Goal: Task Accomplishment & Management: Manage account settings

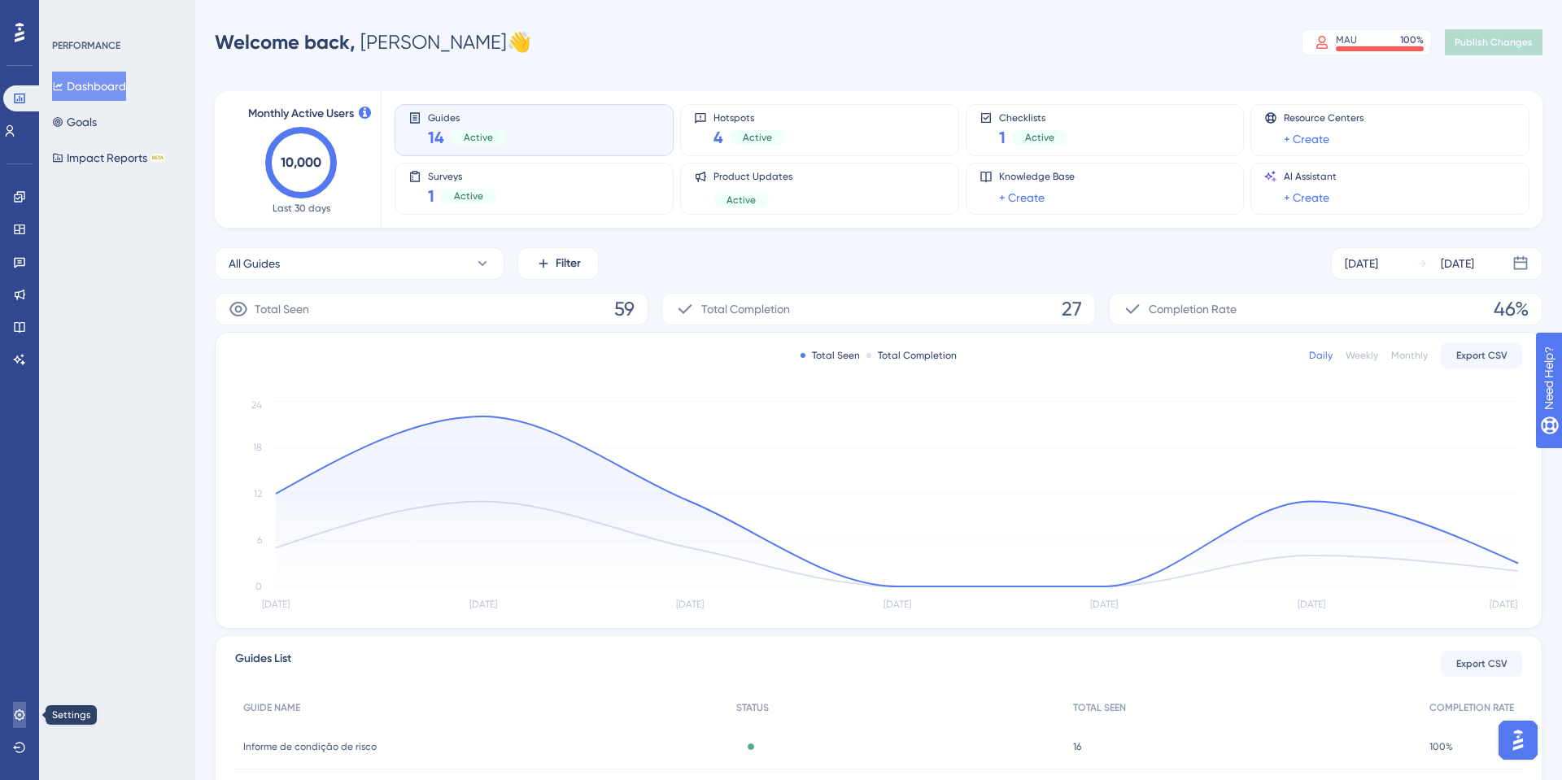
click at [22, 718] on icon at bounding box center [19, 715] width 13 height 13
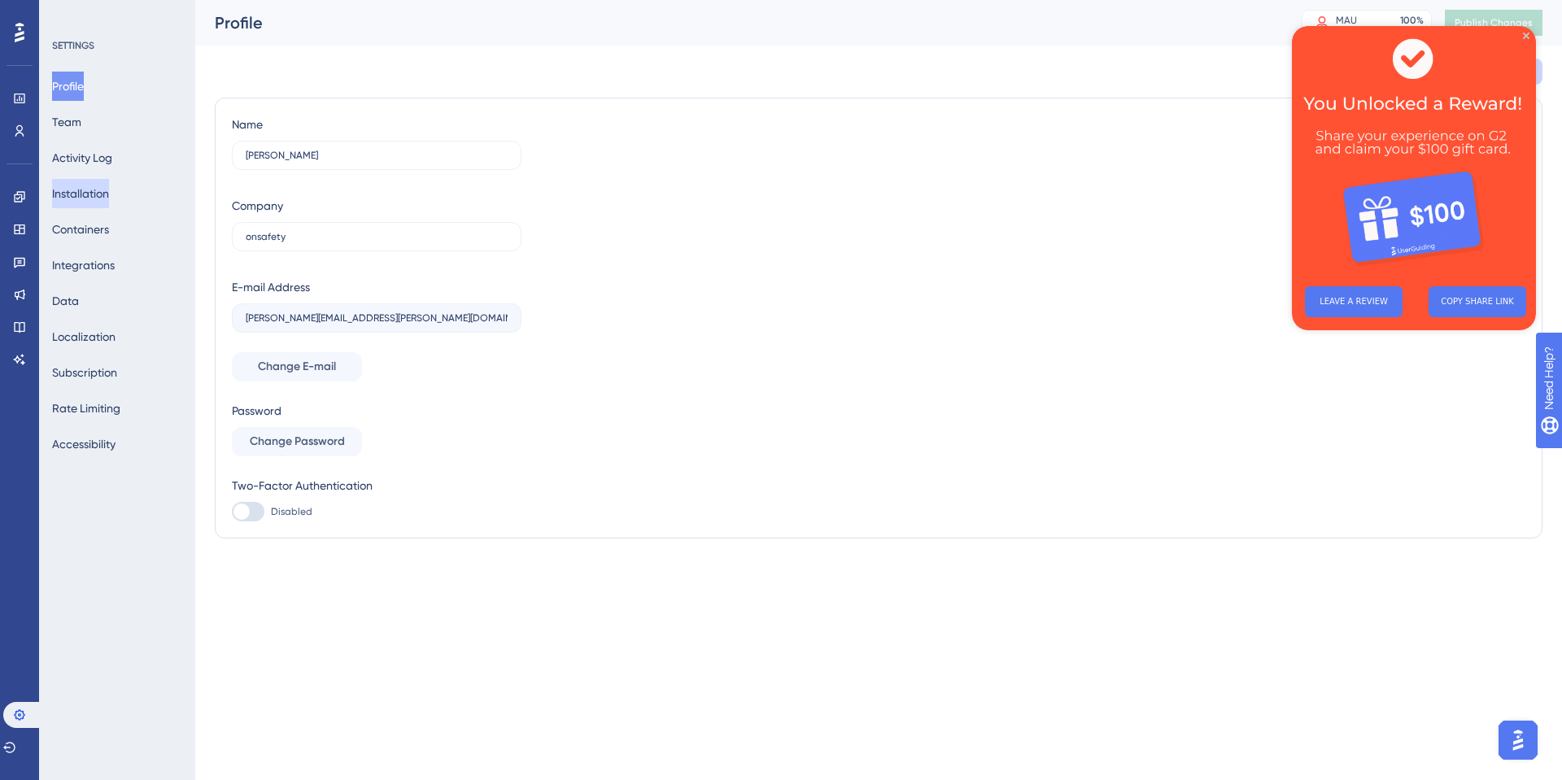
click at [94, 186] on button "Installation" at bounding box center [80, 193] width 57 height 29
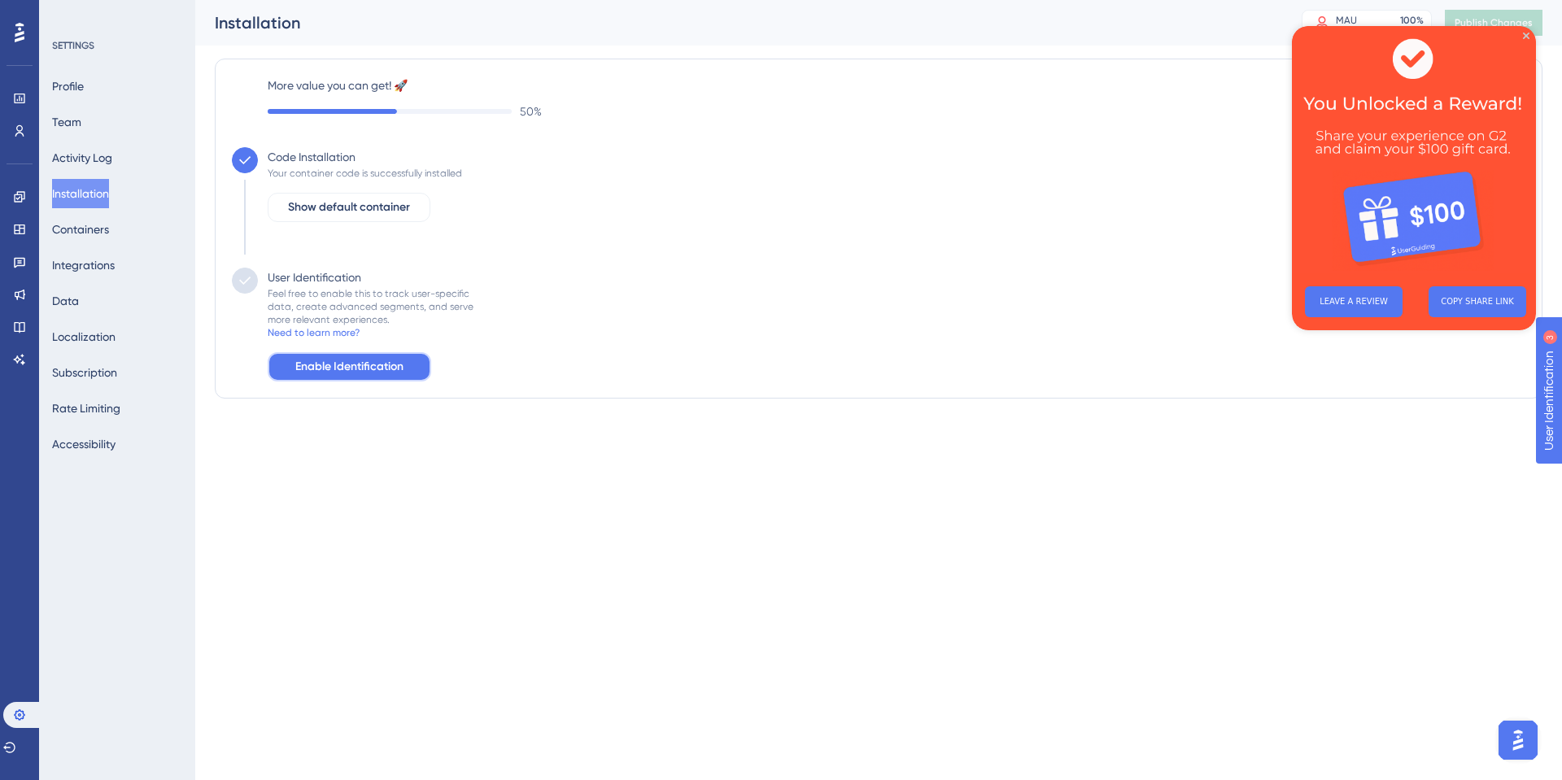
click at [339, 372] on span "Enable Identification" at bounding box center [349, 367] width 108 height 20
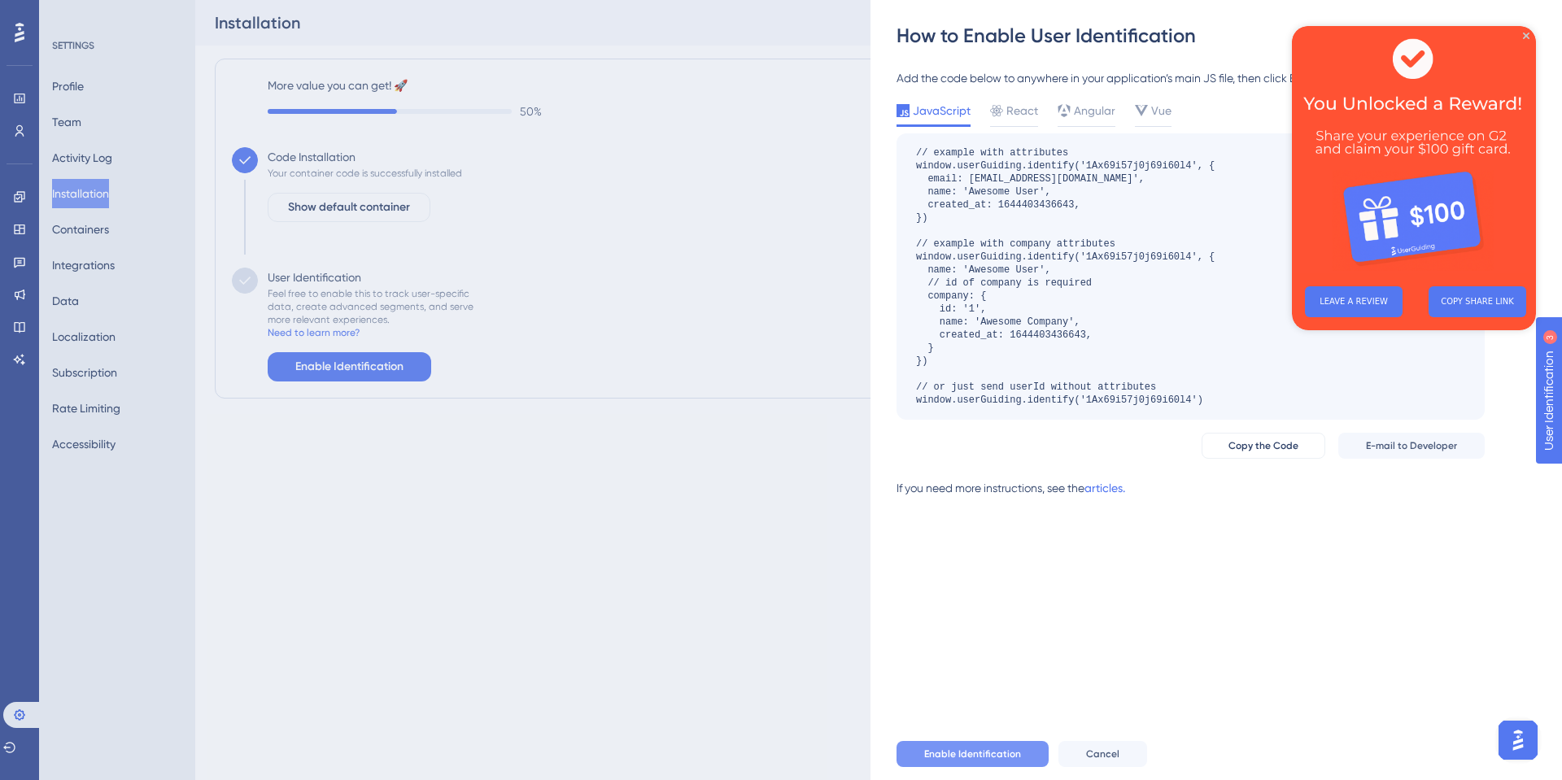
click at [1017, 754] on span "Enable Identification" at bounding box center [972, 754] width 97 height 13
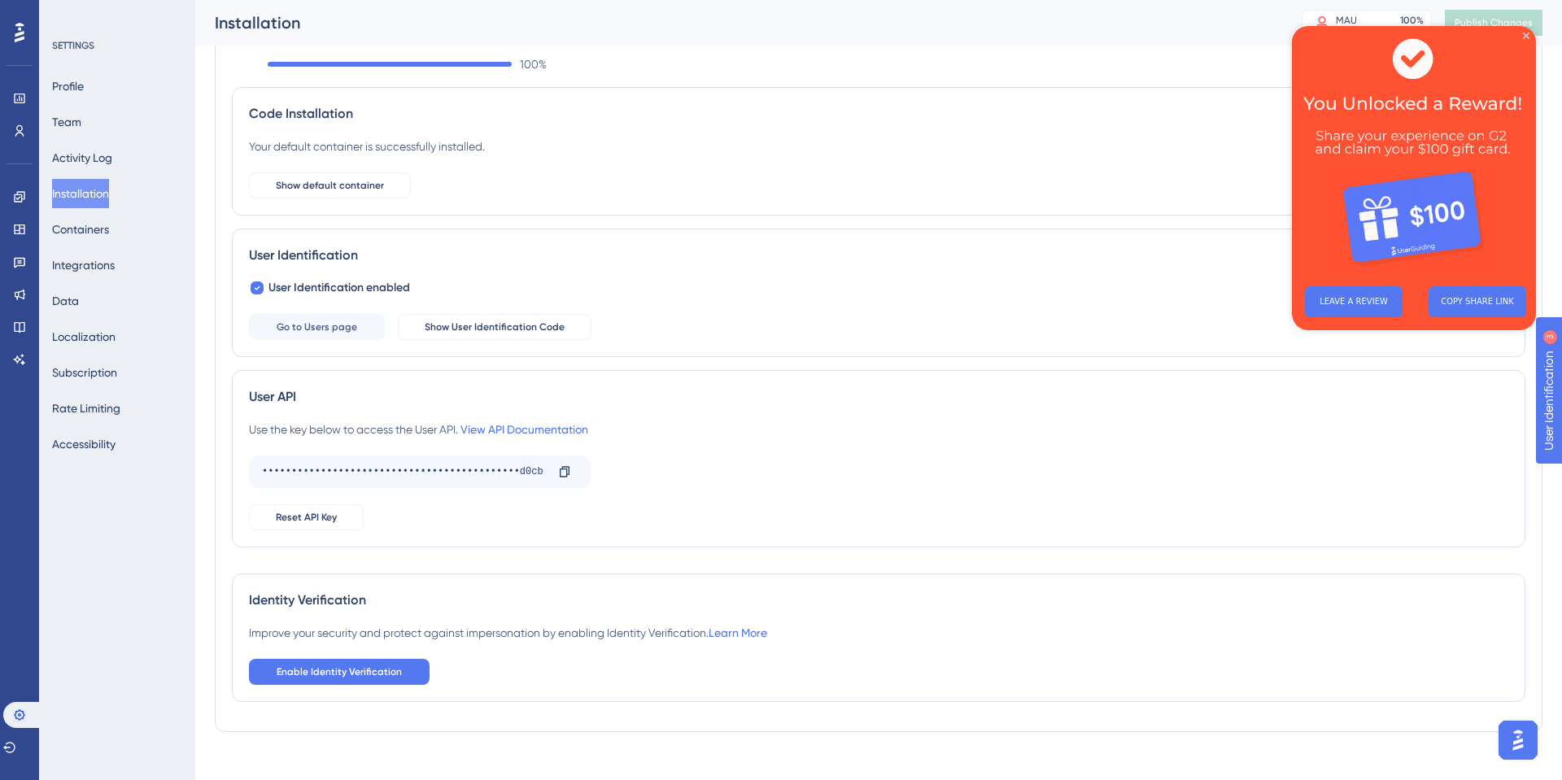
scroll to position [64, 0]
click at [360, 633] on div "Improve your security and protect against impersonation by enabling Identity Ve…" at bounding box center [508, 629] width 518 height 20
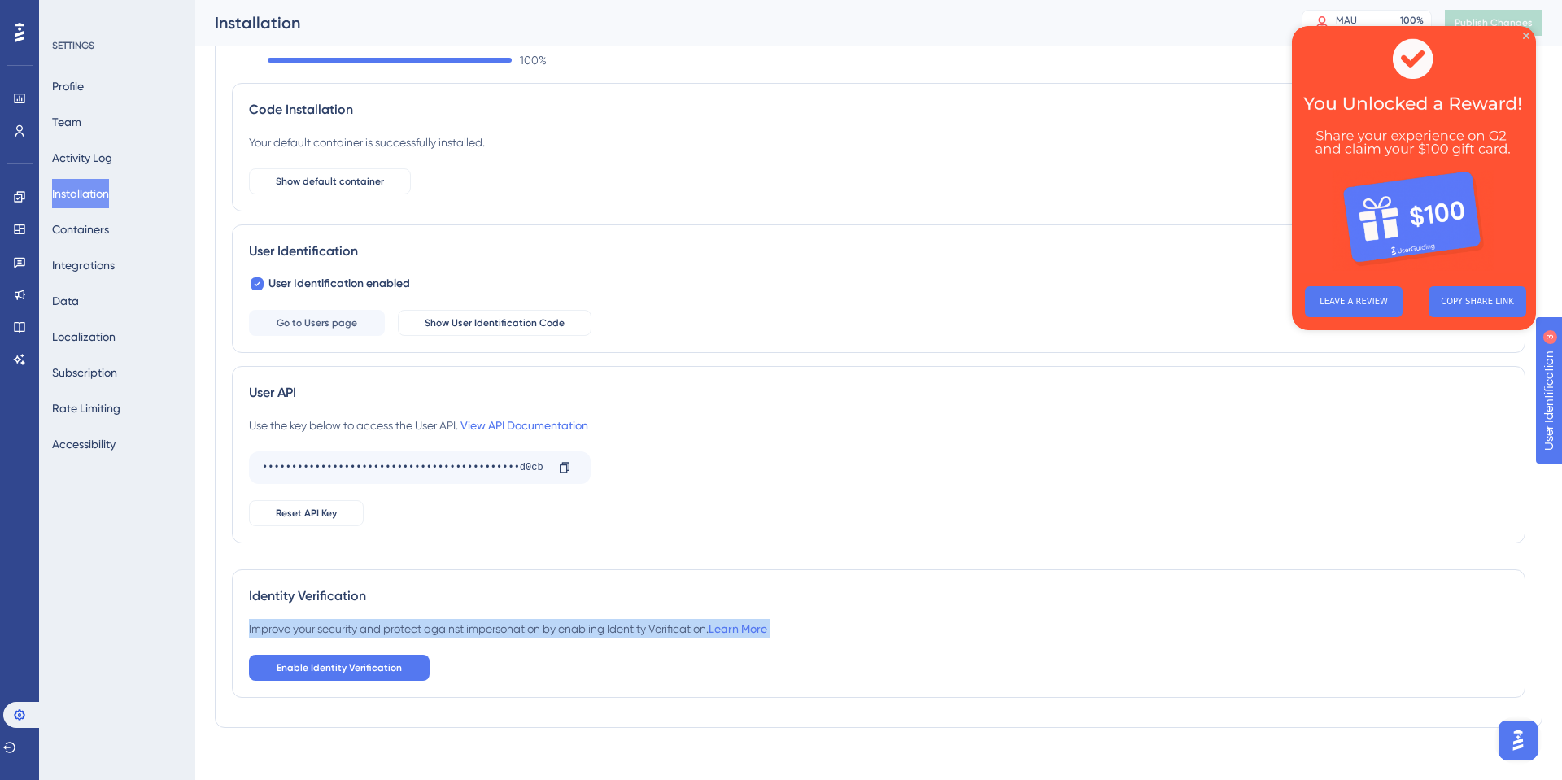
click at [360, 633] on div "Improve your security and protect against impersonation by enabling Identity Ve…" at bounding box center [508, 629] width 518 height 20
click at [531, 622] on div "Improve your security and protect against impersonation by enabling Identity Ve…" at bounding box center [508, 629] width 518 height 20
click at [1529, 41] on img at bounding box center [1414, 149] width 244 height 247
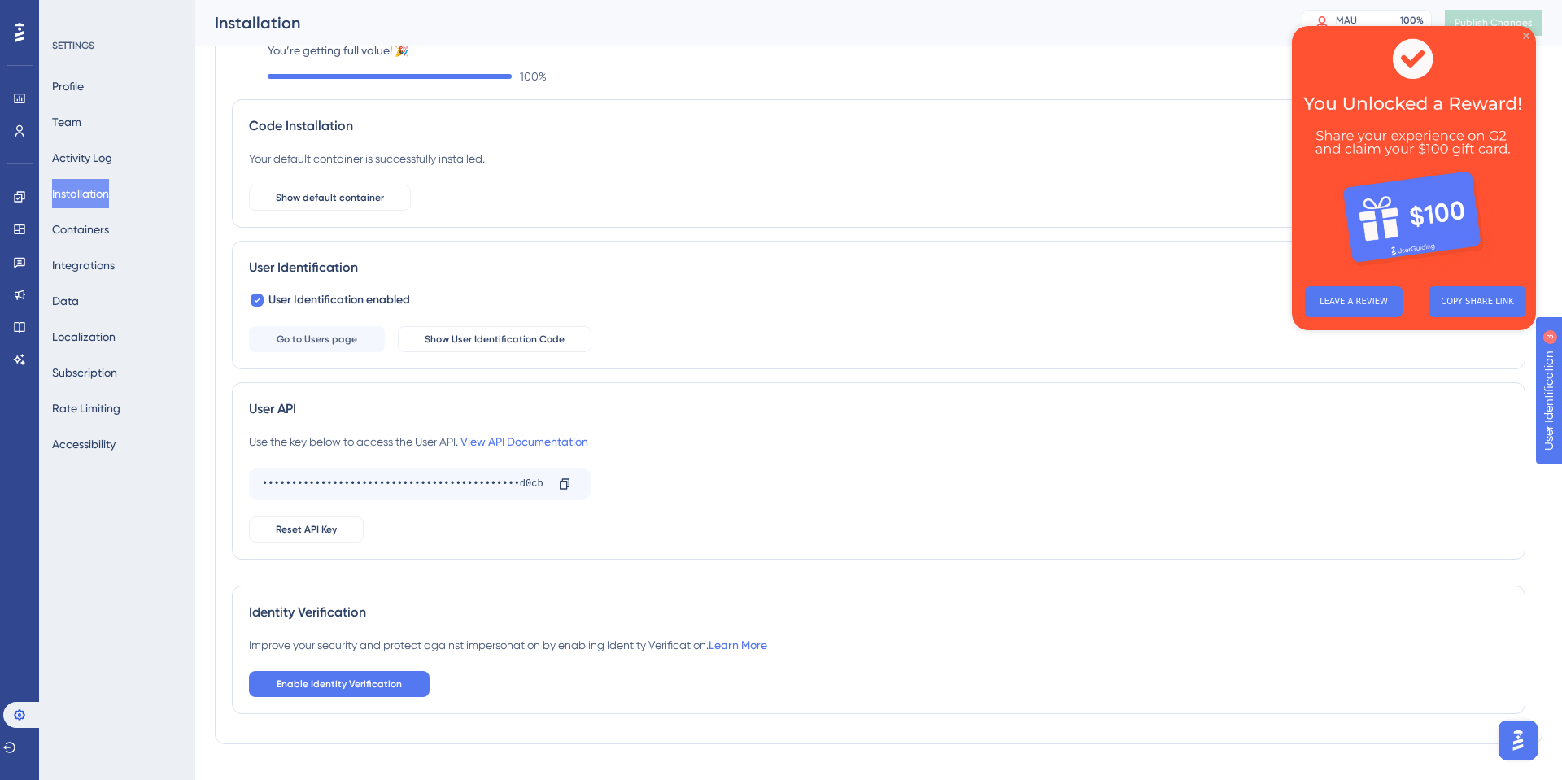
click at [1527, 35] on icon "Close Preview" at bounding box center [1526, 36] width 7 height 7
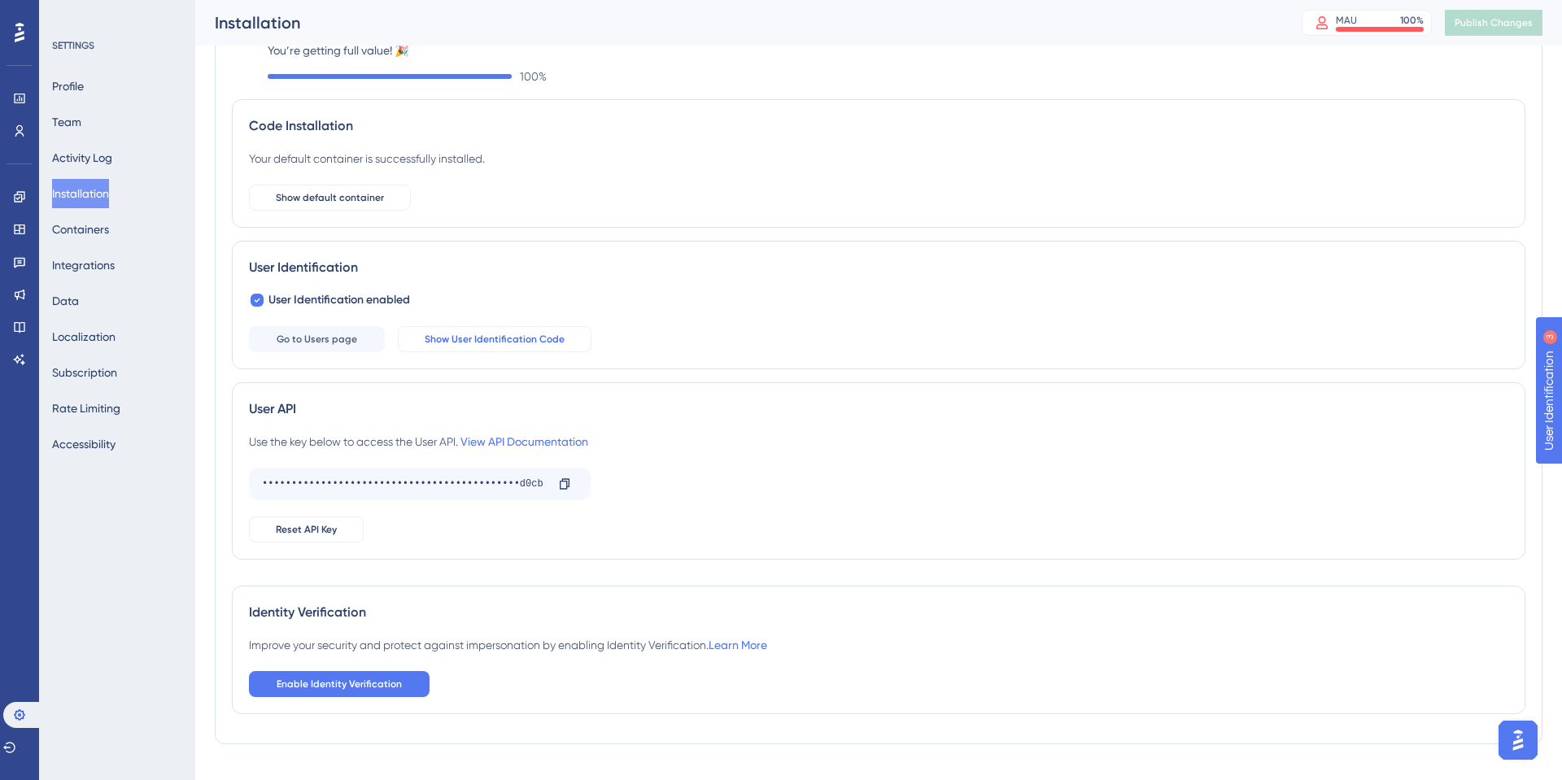
scroll to position [0, 0]
click at [522, 349] on button "Show User Identification Code" at bounding box center [495, 339] width 194 height 26
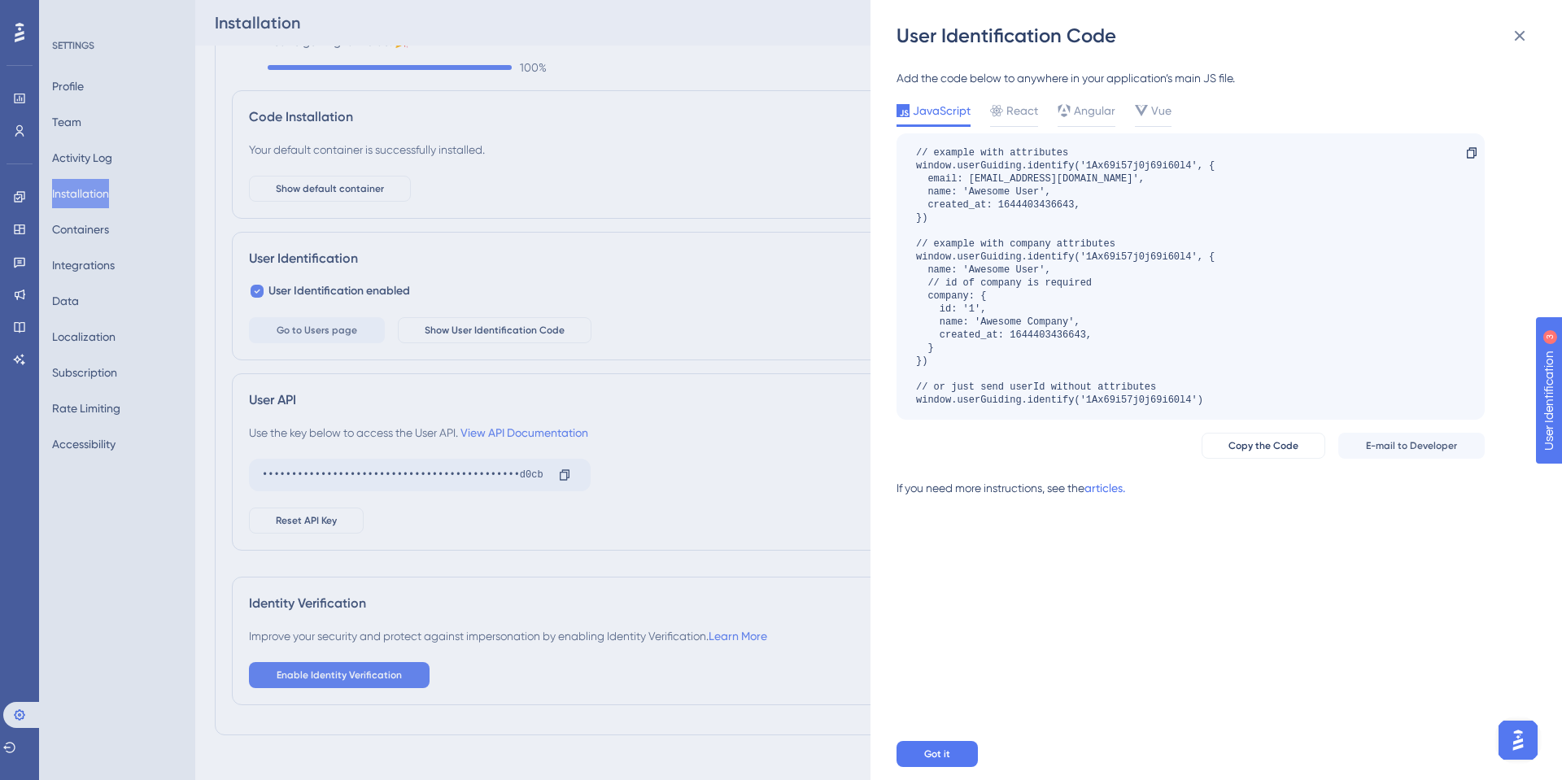
scroll to position [77, 0]
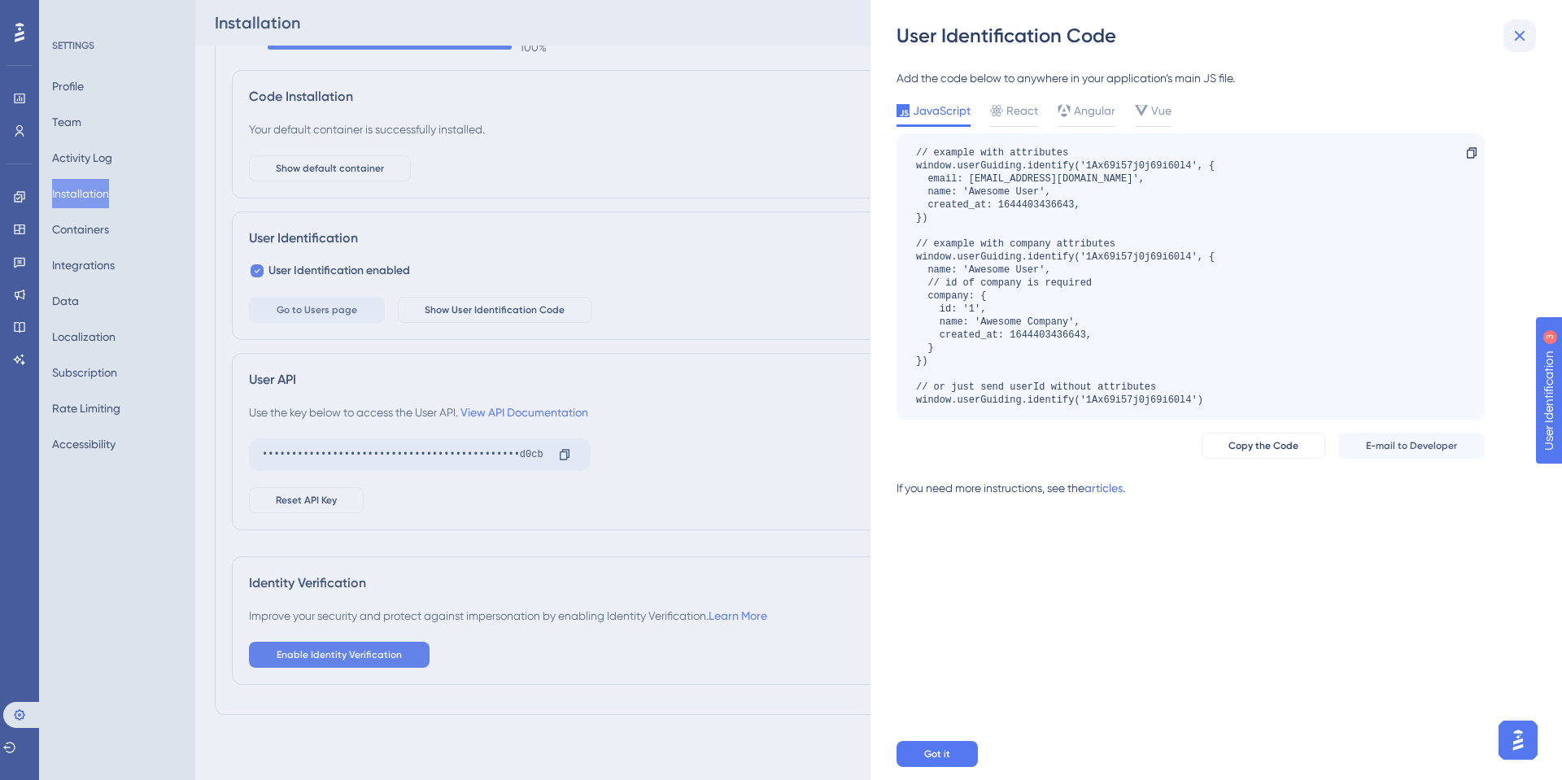
click at [1525, 37] on icon at bounding box center [1520, 36] width 20 height 20
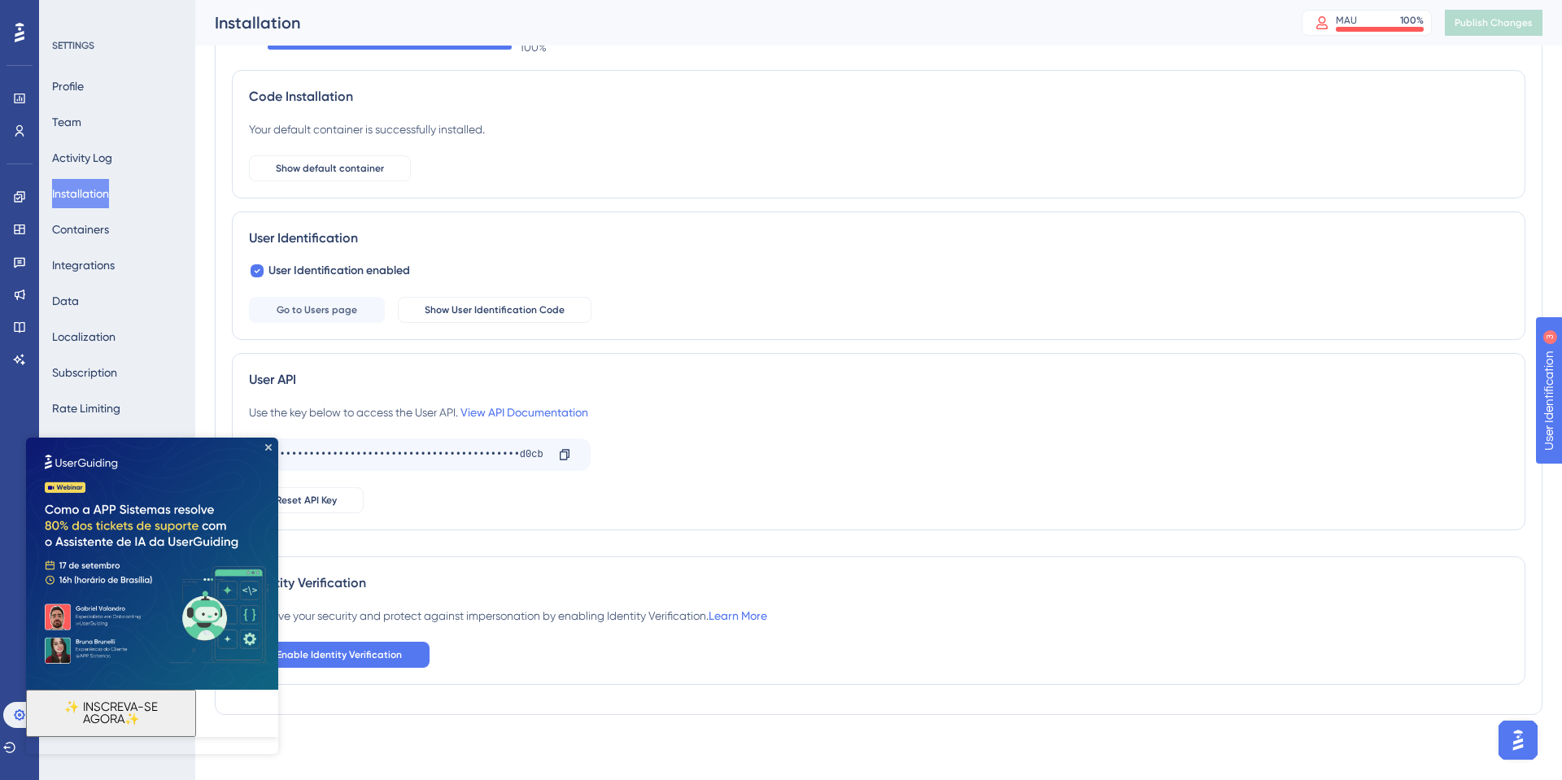
click at [272, 446] on img at bounding box center [152, 564] width 252 height 252
click at [269, 444] on icon "Close Preview" at bounding box center [268, 447] width 7 height 7
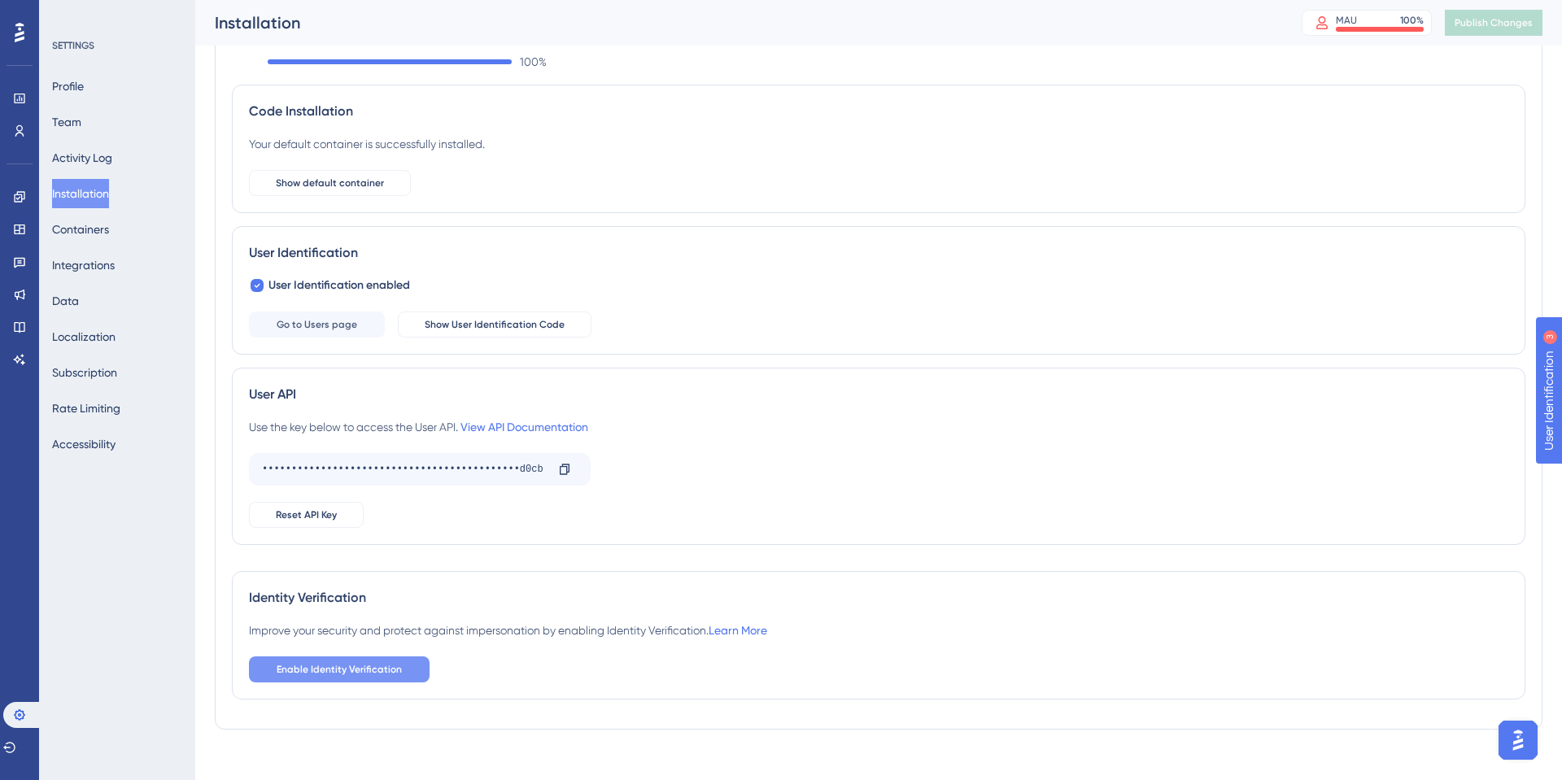
scroll to position [61, 0]
click at [346, 672] on span "Enable Identity Verification" at bounding box center [339, 671] width 125 height 13
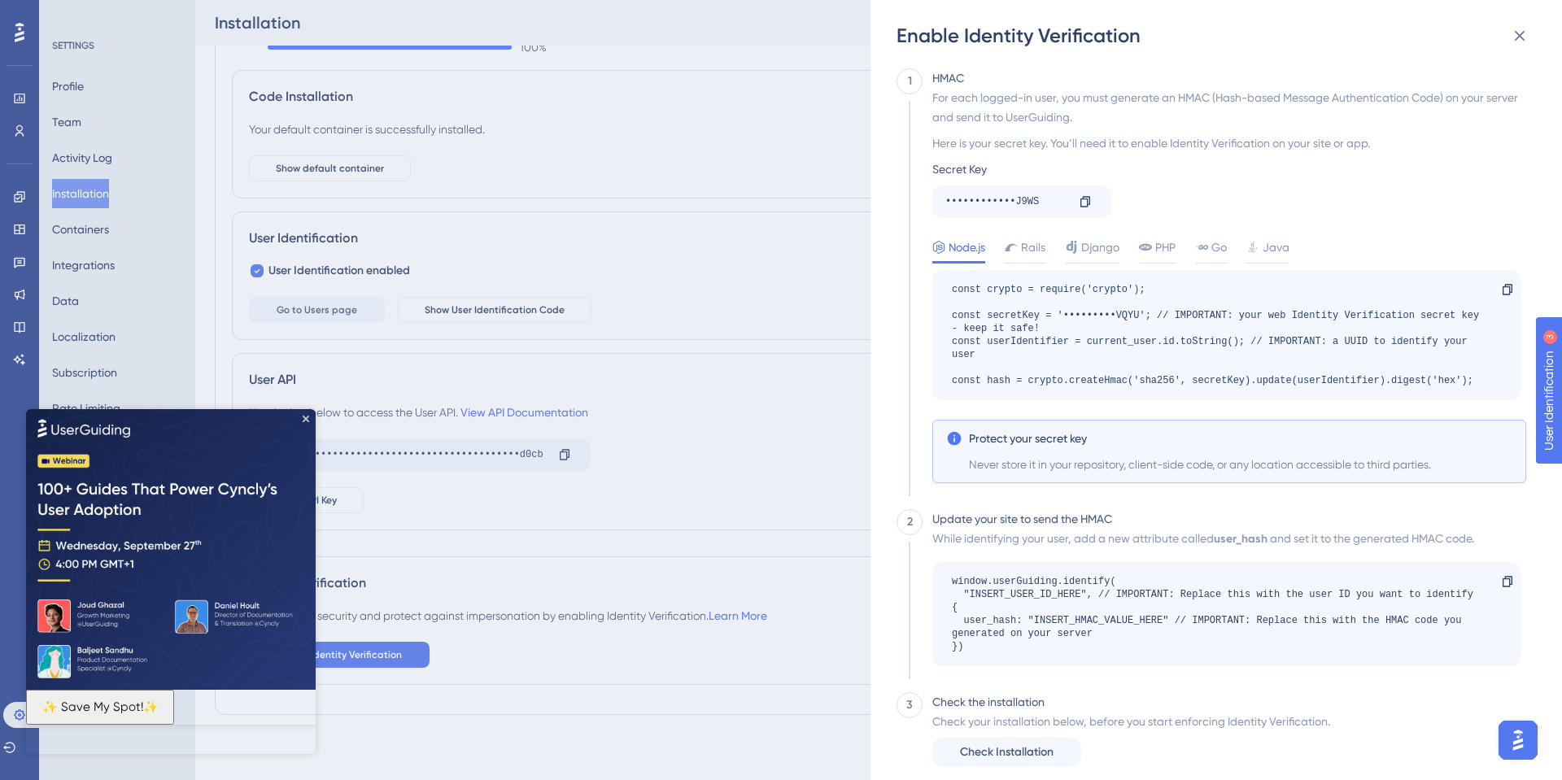
scroll to position [13, 0]
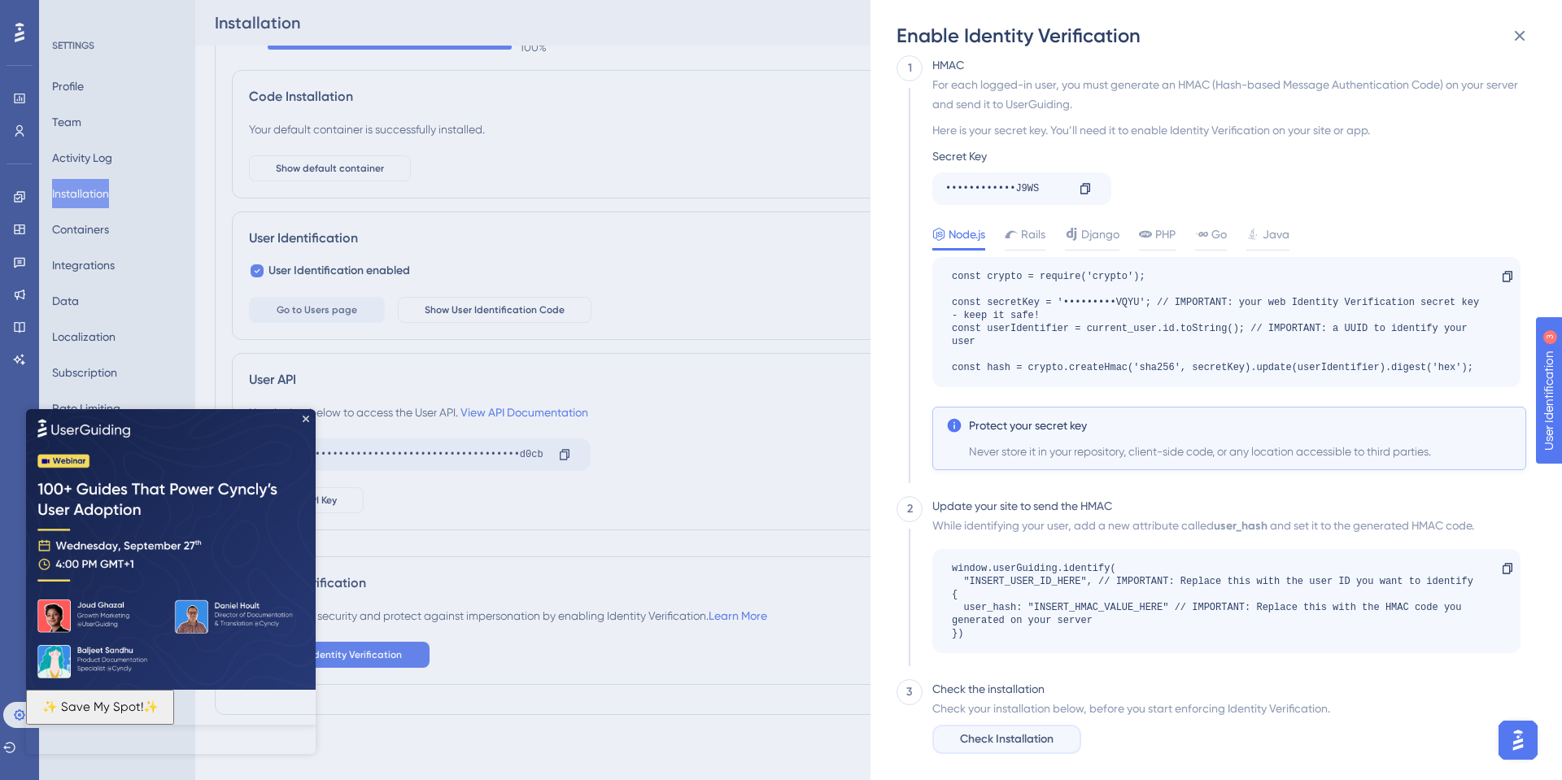
click at [1025, 730] on span "Check Installation" at bounding box center [1007, 740] width 94 height 20
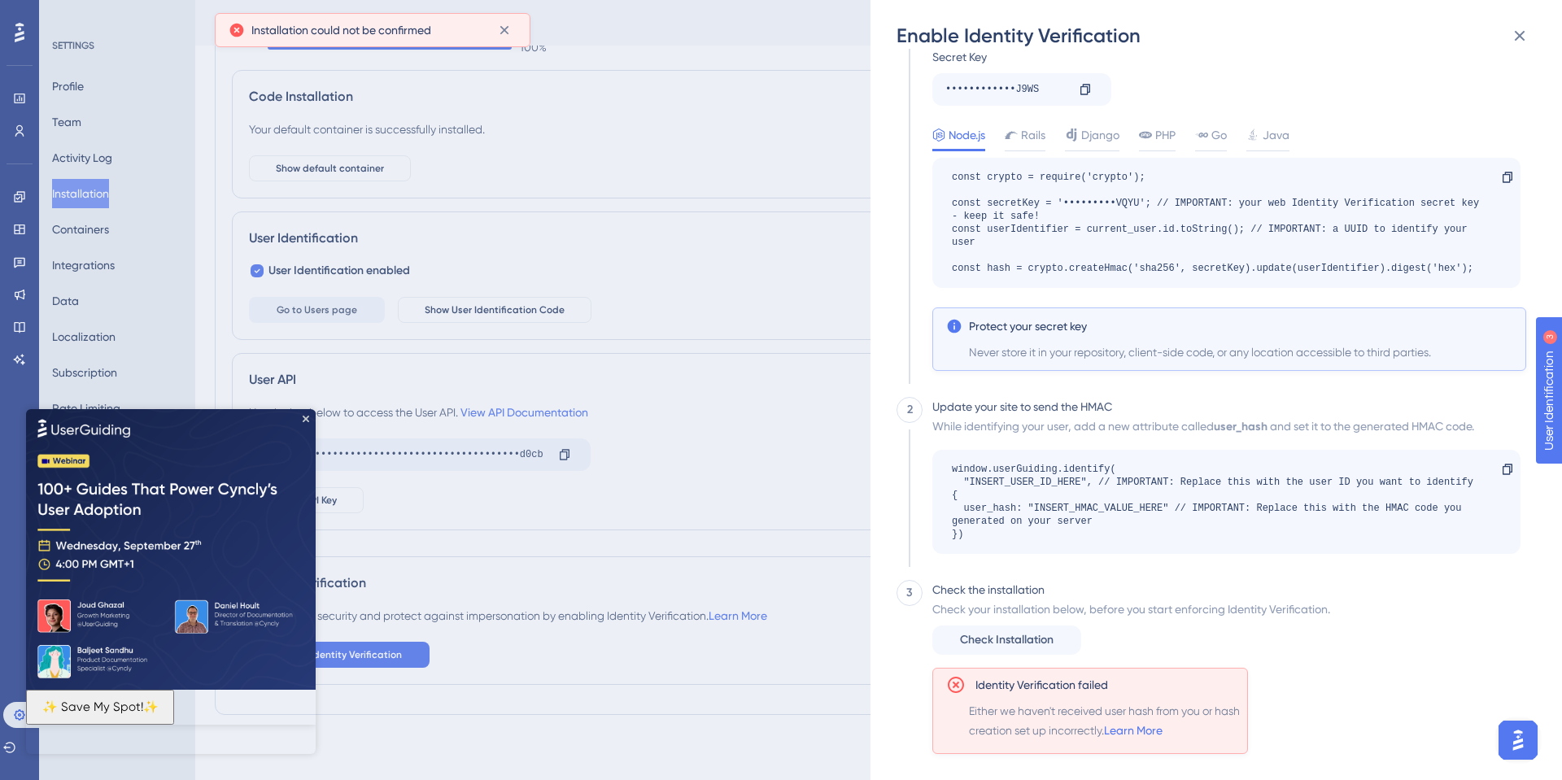
click at [1020, 701] on span "Either we haven't received user hash from you or hash creation set up incorrect…" at bounding box center [1105, 720] width 272 height 39
click at [1008, 701] on span "Either we haven't received user hash from you or hash creation set up incorrect…" at bounding box center [1105, 720] width 272 height 39
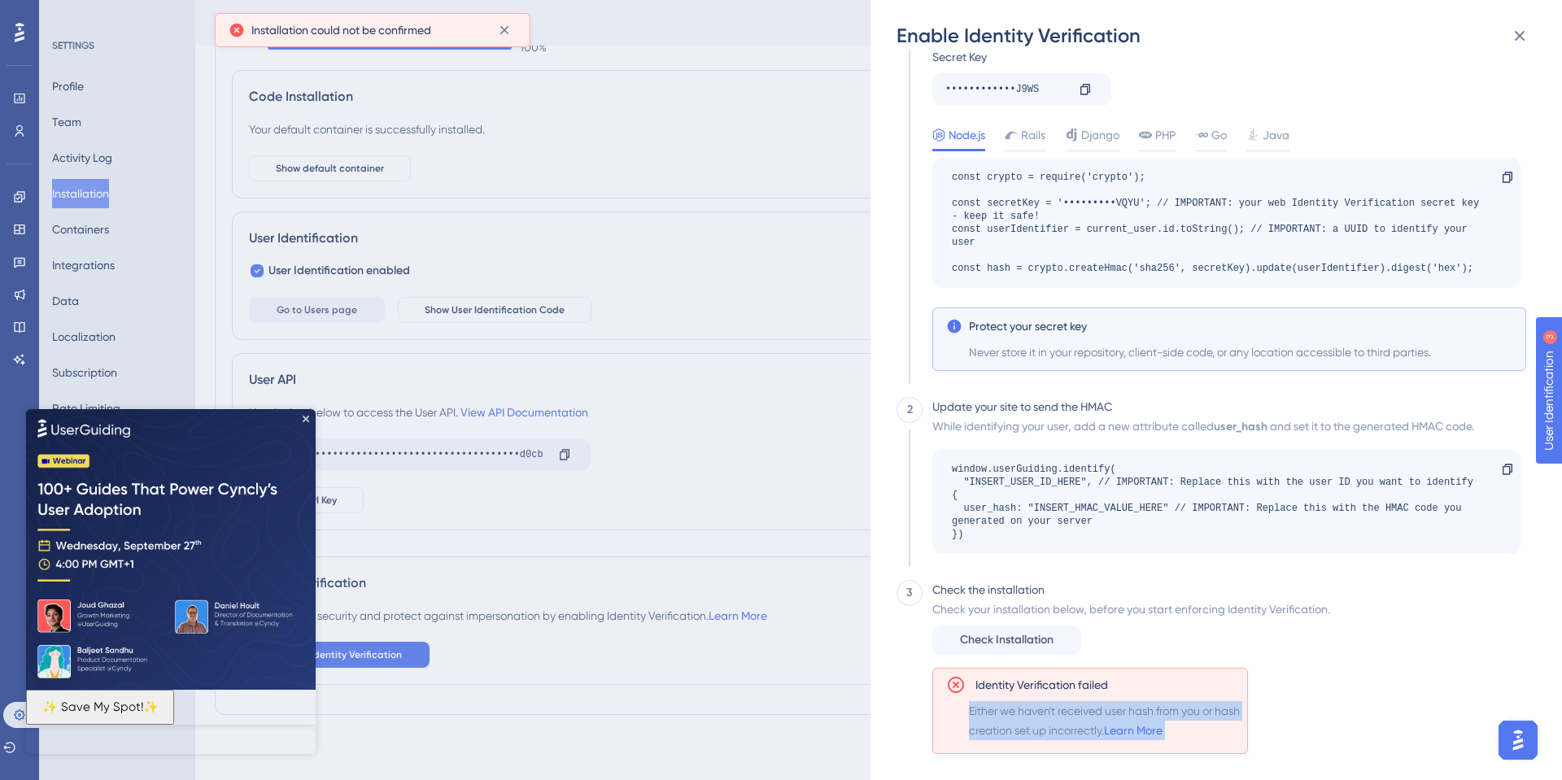
click at [1008, 701] on span "Either we haven't received user hash from you or hash creation set up incorrect…" at bounding box center [1105, 720] width 272 height 39
click at [1036, 701] on span "Either we haven't received user hash from you or hash creation set up incorrect…" at bounding box center [1105, 720] width 272 height 39
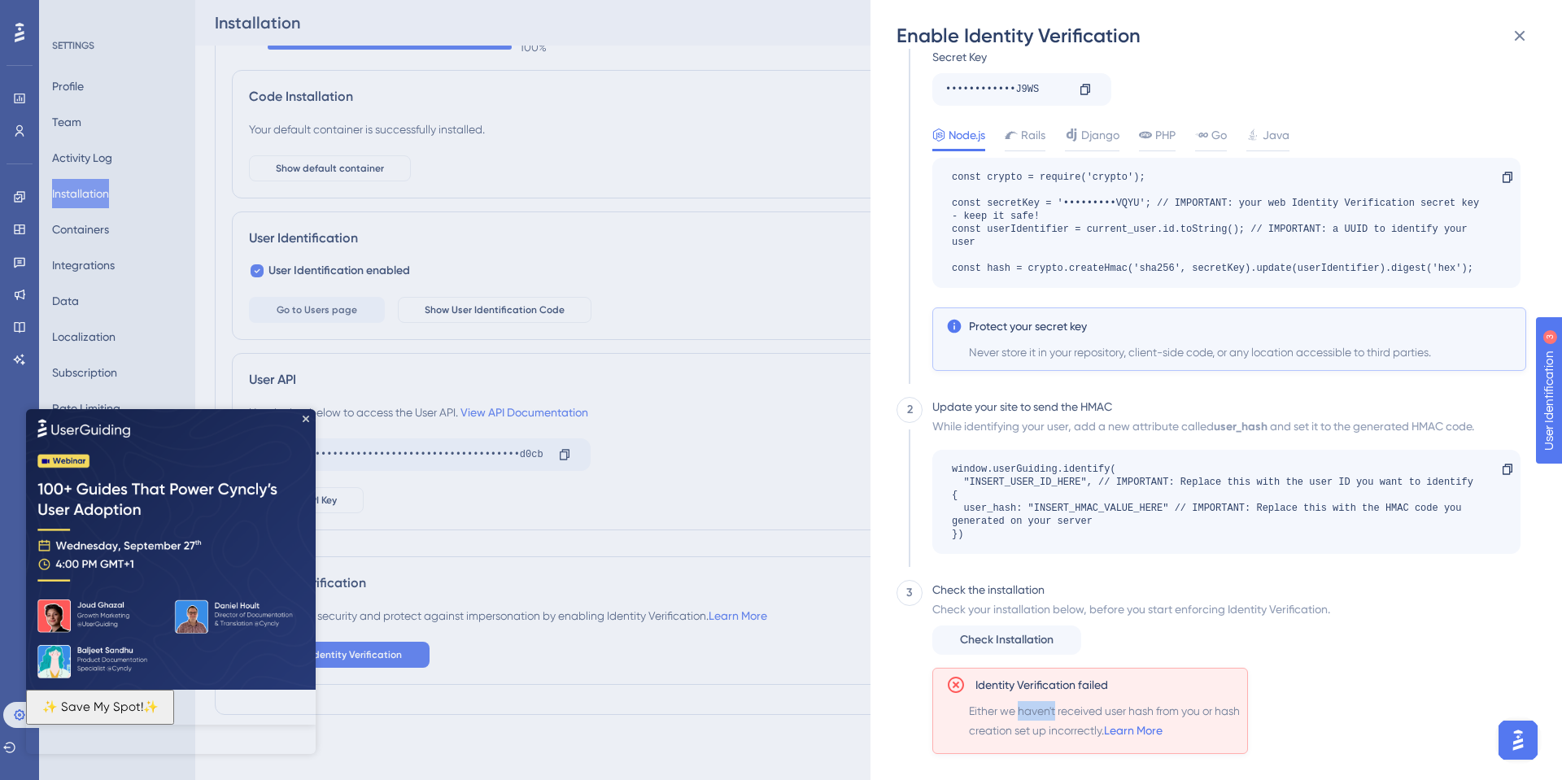
click at [1036, 701] on span "Either we haven't received user hash from you or hash creation set up incorrect…" at bounding box center [1105, 720] width 272 height 39
click at [303, 422] on img at bounding box center [171, 549] width 290 height 281
click at [1522, 30] on icon at bounding box center [1520, 36] width 20 height 20
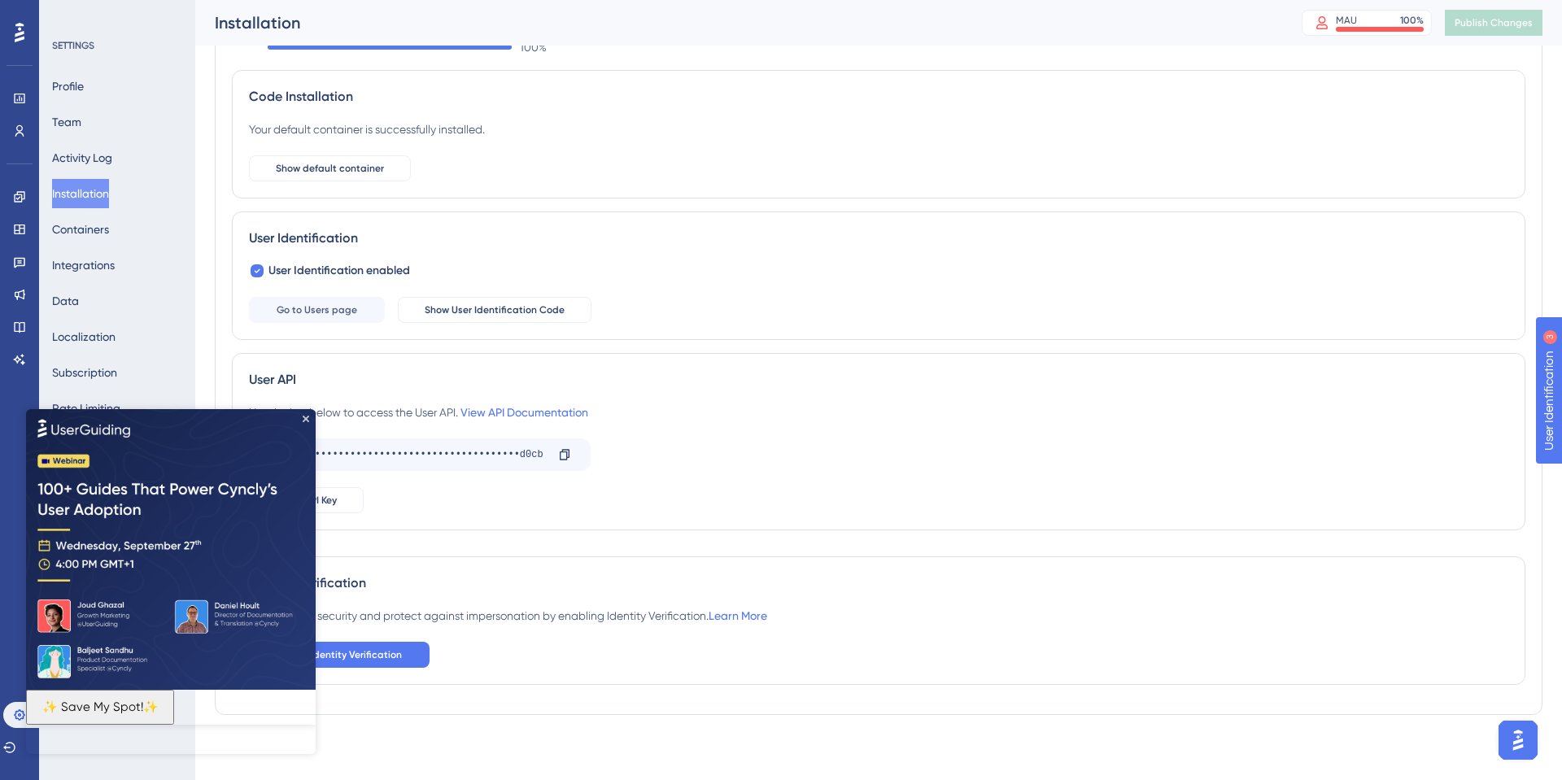
click at [303, 413] on img at bounding box center [171, 549] width 290 height 281
click at [301, 416] on img at bounding box center [171, 549] width 290 height 281
click at [307, 417] on icon "Close Preview" at bounding box center [306, 418] width 7 height 7
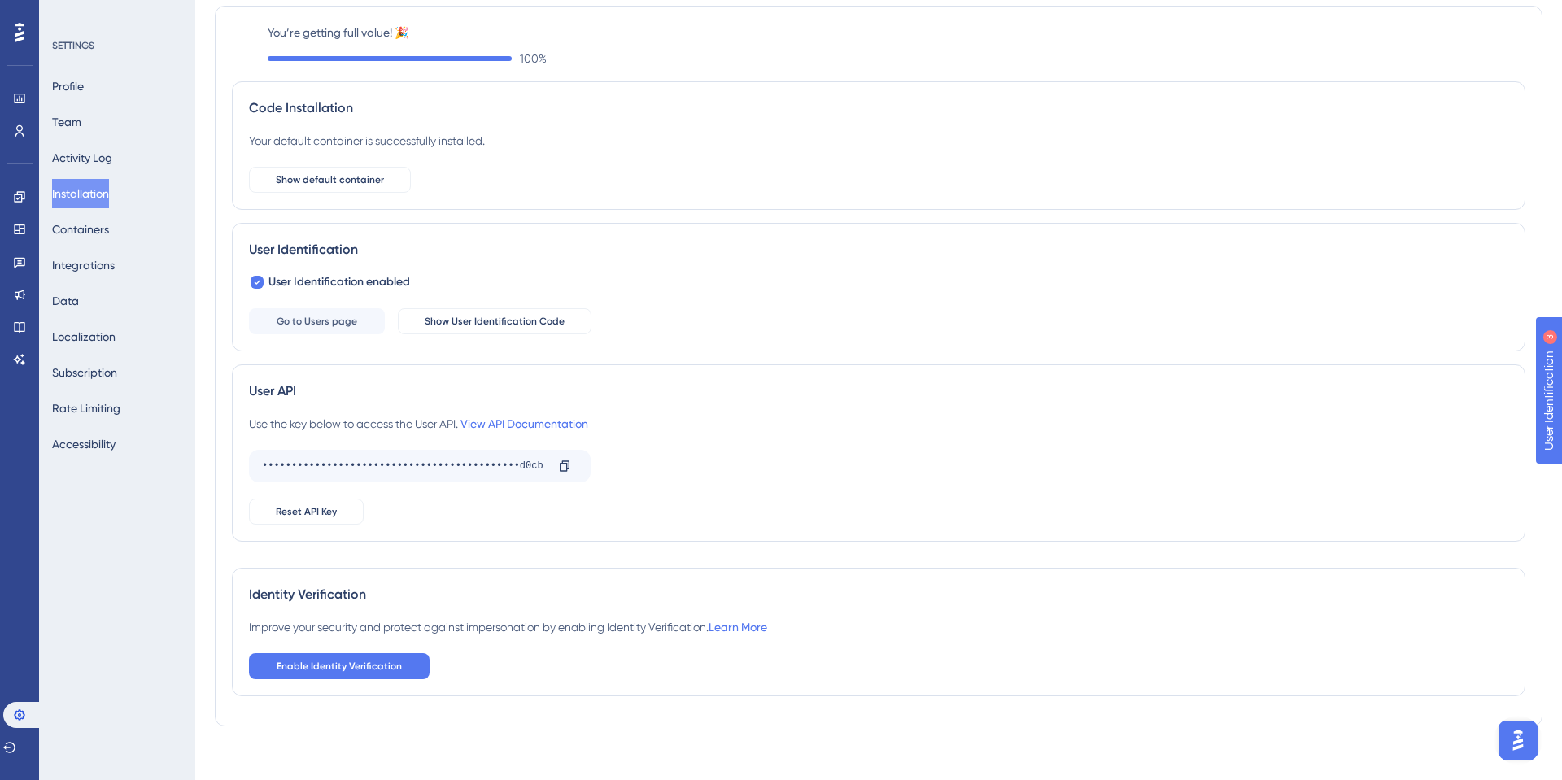
scroll to position [64, 0]
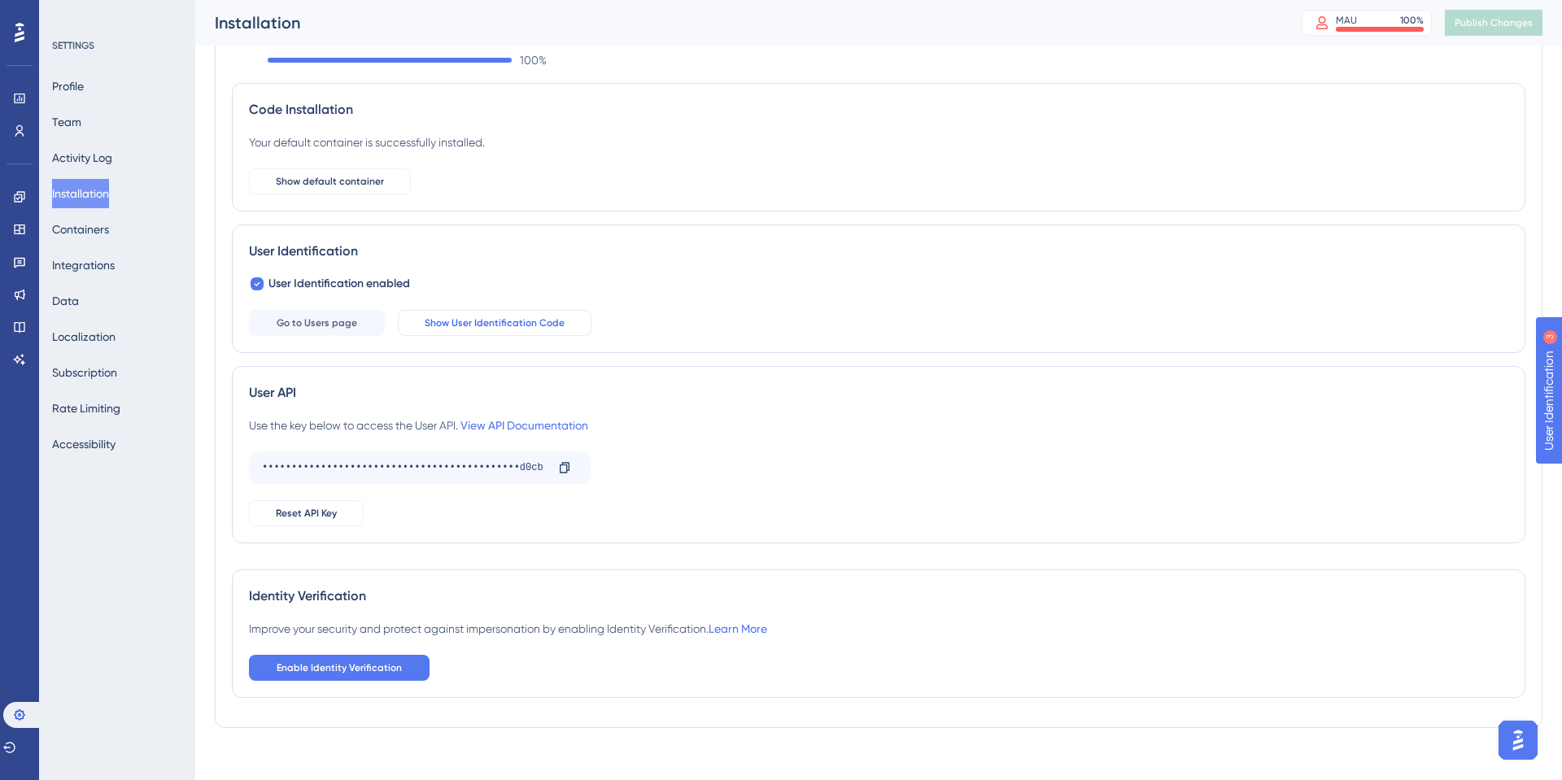
click at [511, 330] on button "Show User Identification Code" at bounding box center [495, 323] width 194 height 26
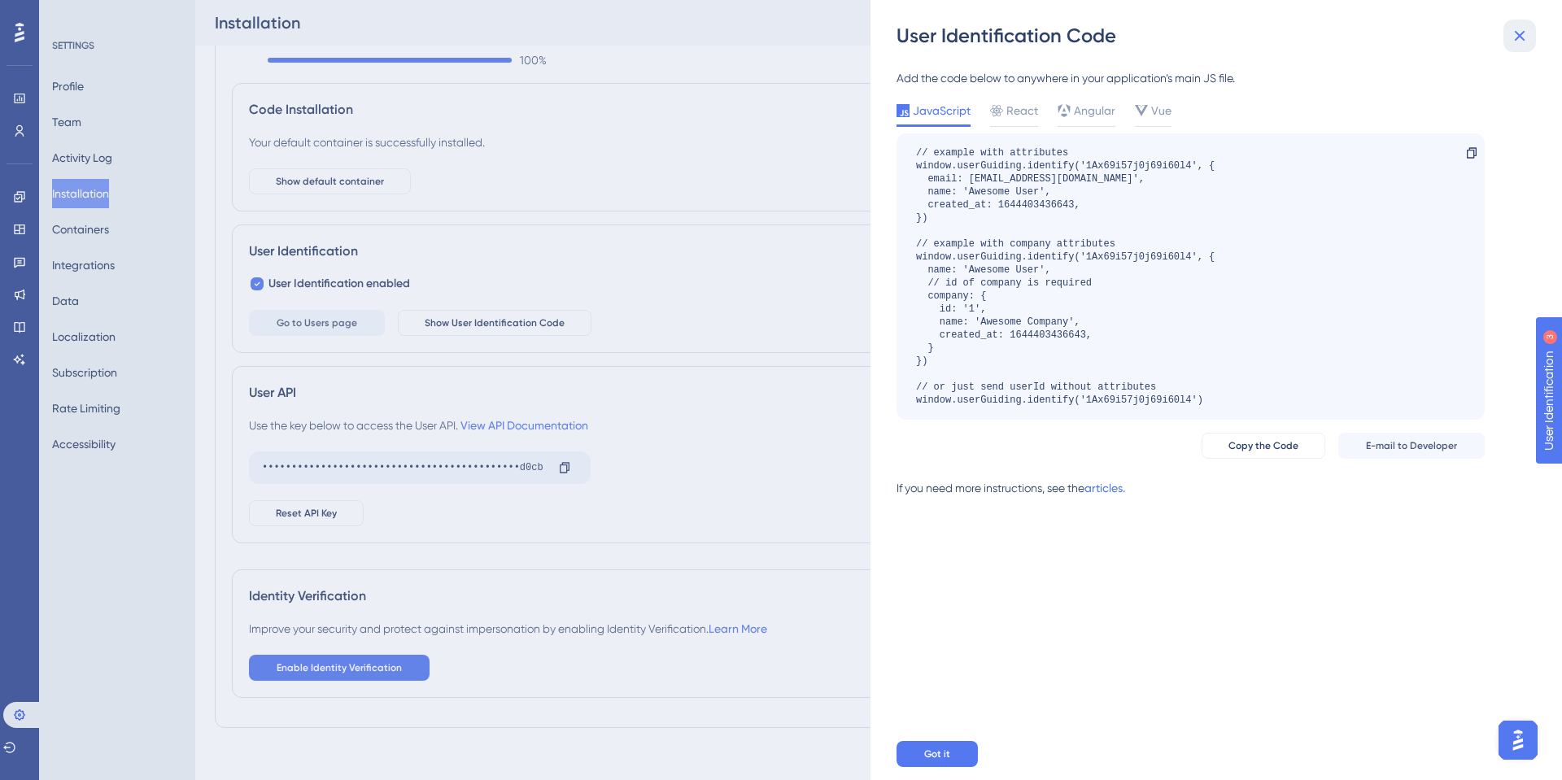
click at [1521, 26] on icon at bounding box center [1520, 36] width 20 height 20
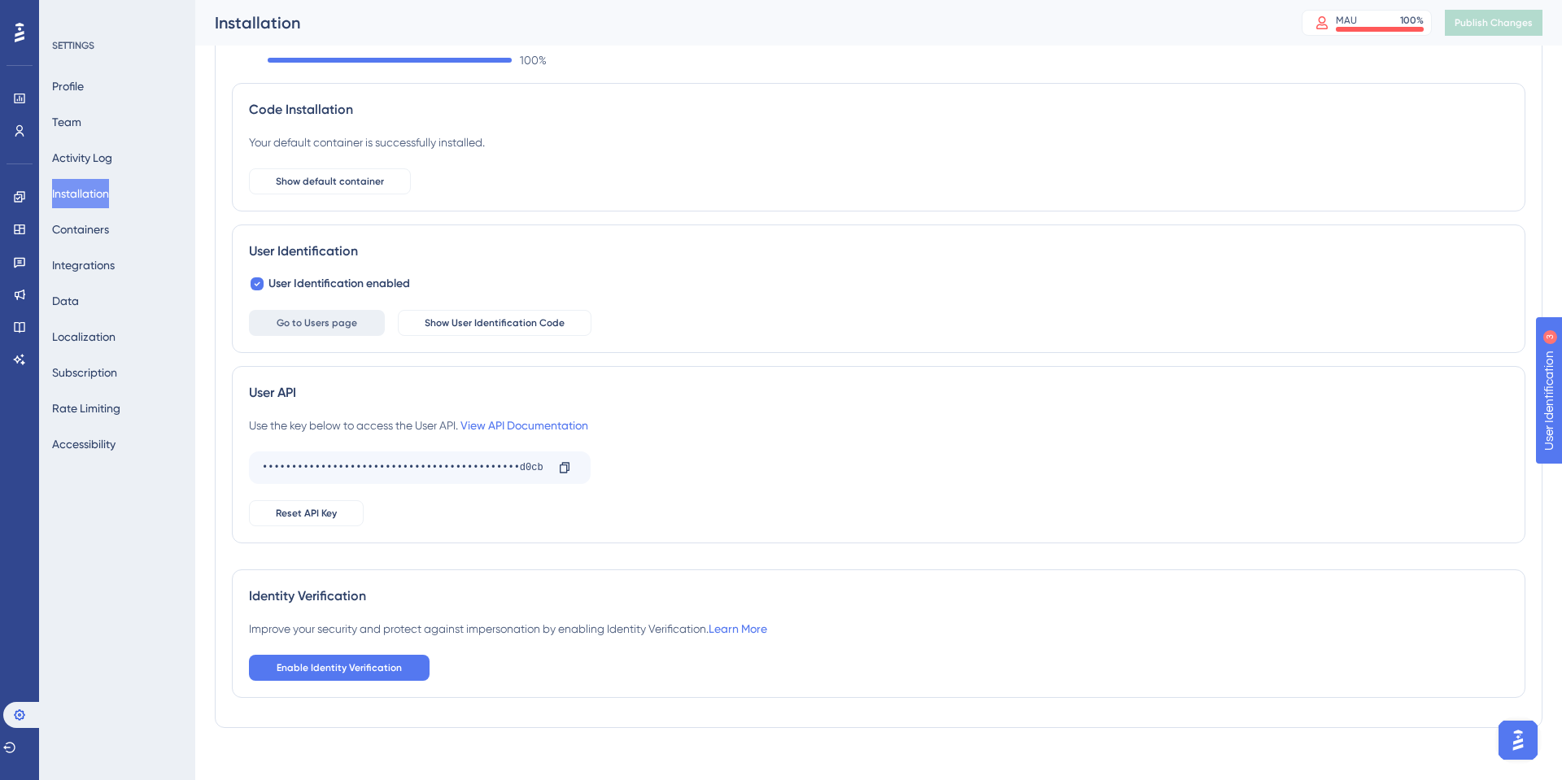
click at [308, 330] on button "Go to Users page" at bounding box center [317, 323] width 136 height 26
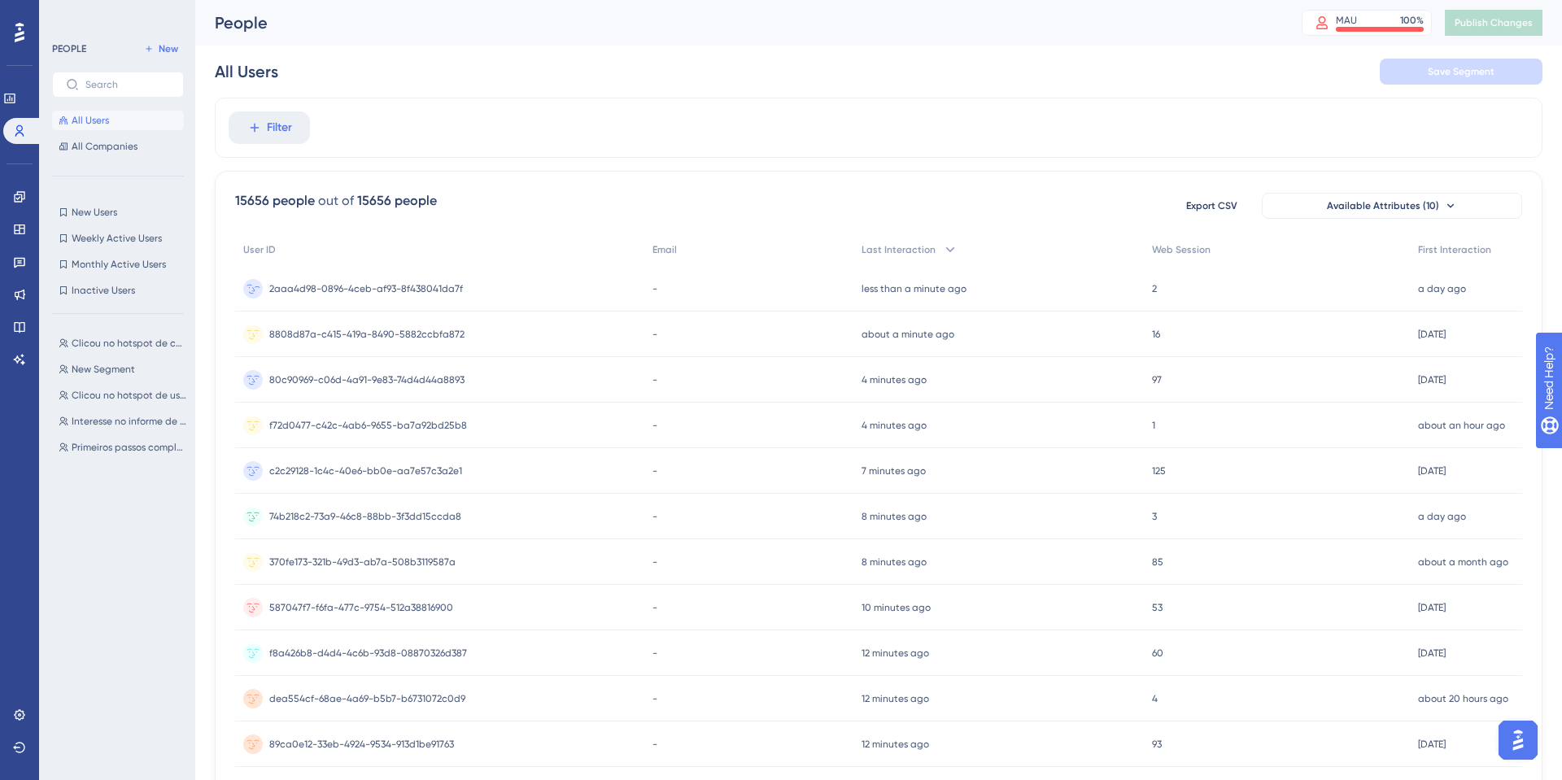
click at [372, 289] on span "2aaa4d98-0896-4ceb-af93-8f438041da7f" at bounding box center [366, 288] width 194 height 13
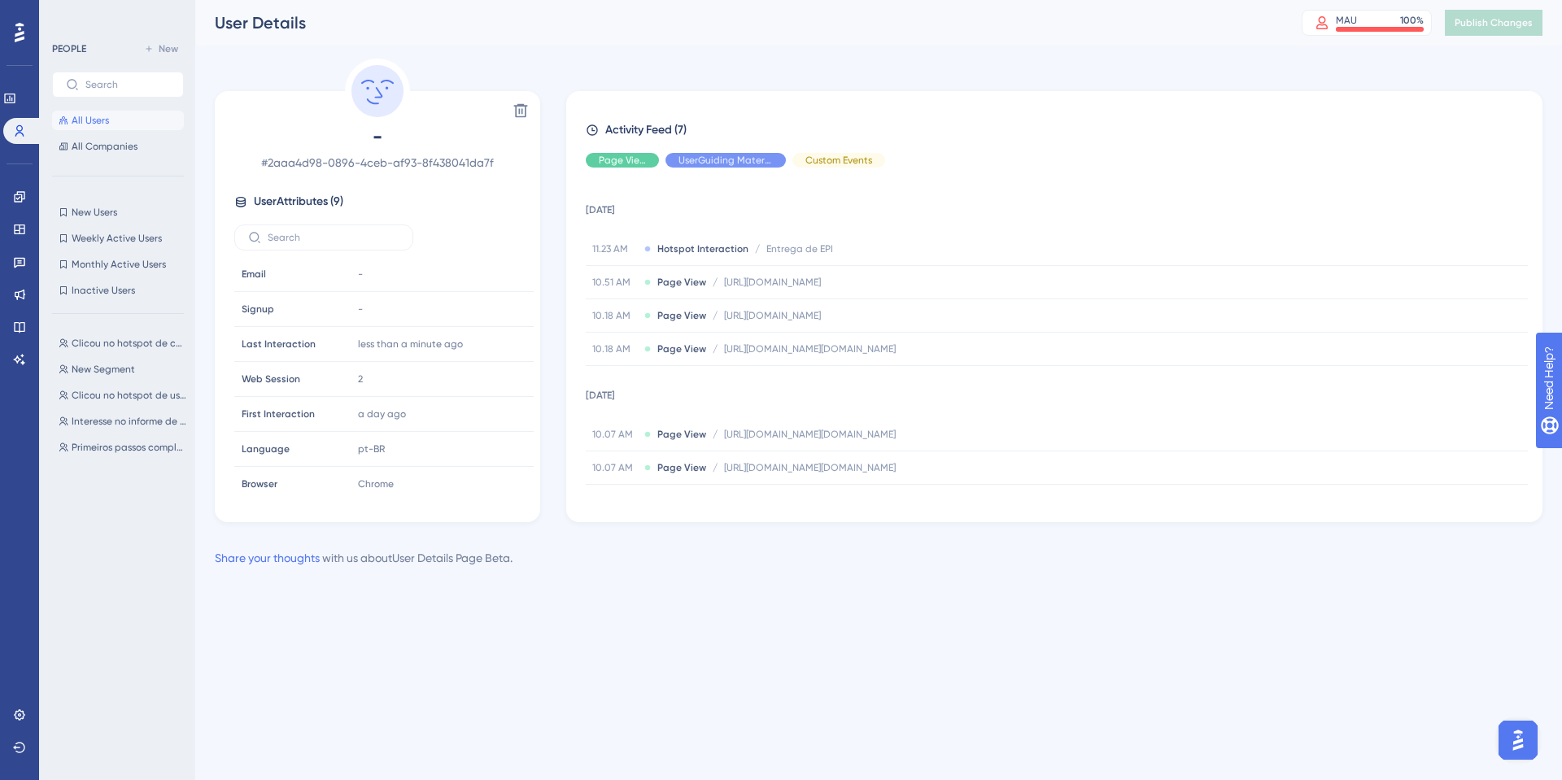
click at [457, 551] on div "Share your thoughts with us about User Details Page Beta ." at bounding box center [364, 558] width 298 height 20
click at [661, 578] on div "Performance Users Engagement Widgets Feedback Product Updates Knowledge Base AI…" at bounding box center [878, 297] width 1367 height 594
click at [681, 251] on span "Hotspot Interaction" at bounding box center [703, 249] width 91 height 13
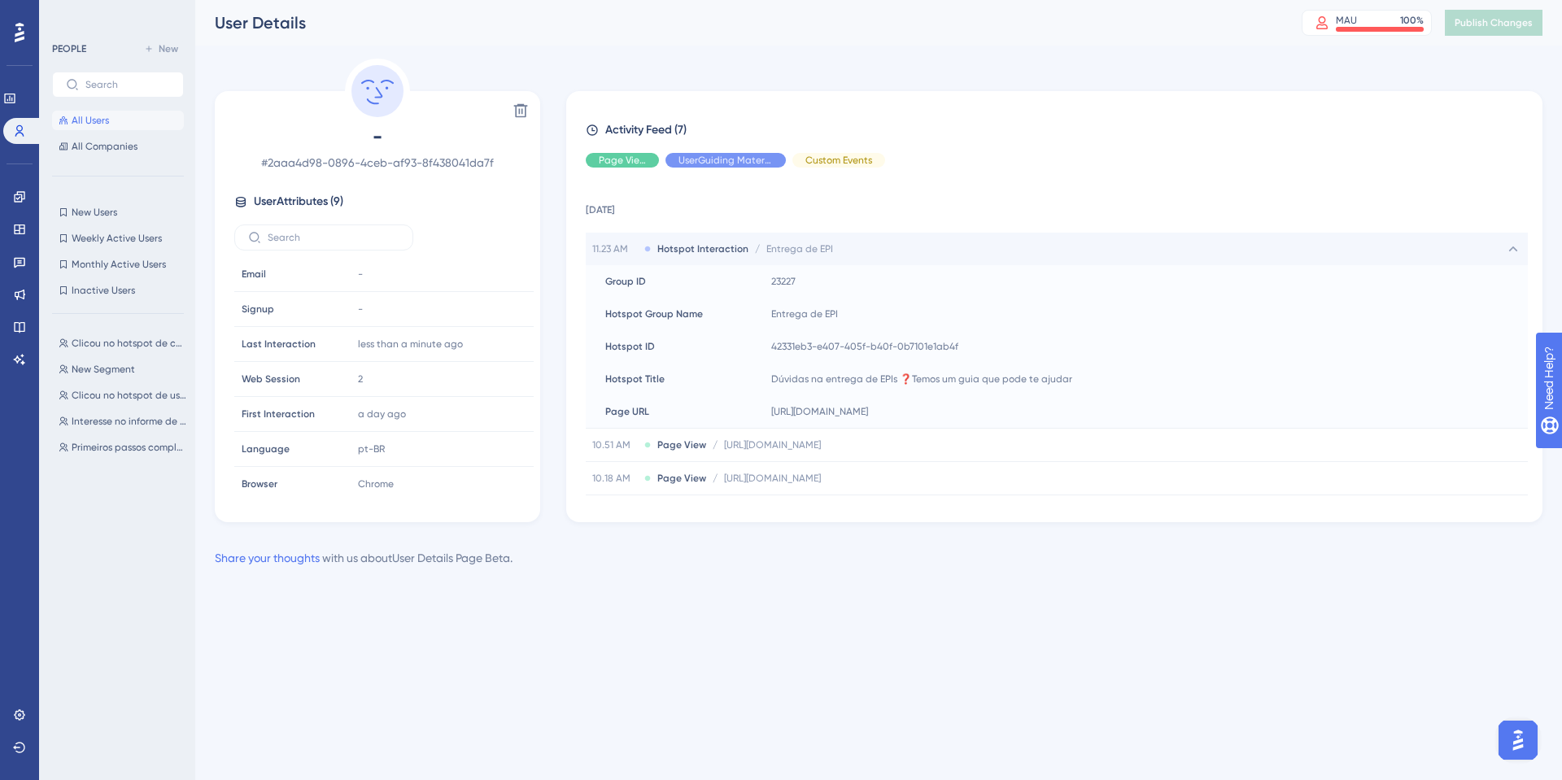
click at [681, 251] on span "Hotspot Interaction" at bounding box center [703, 249] width 91 height 13
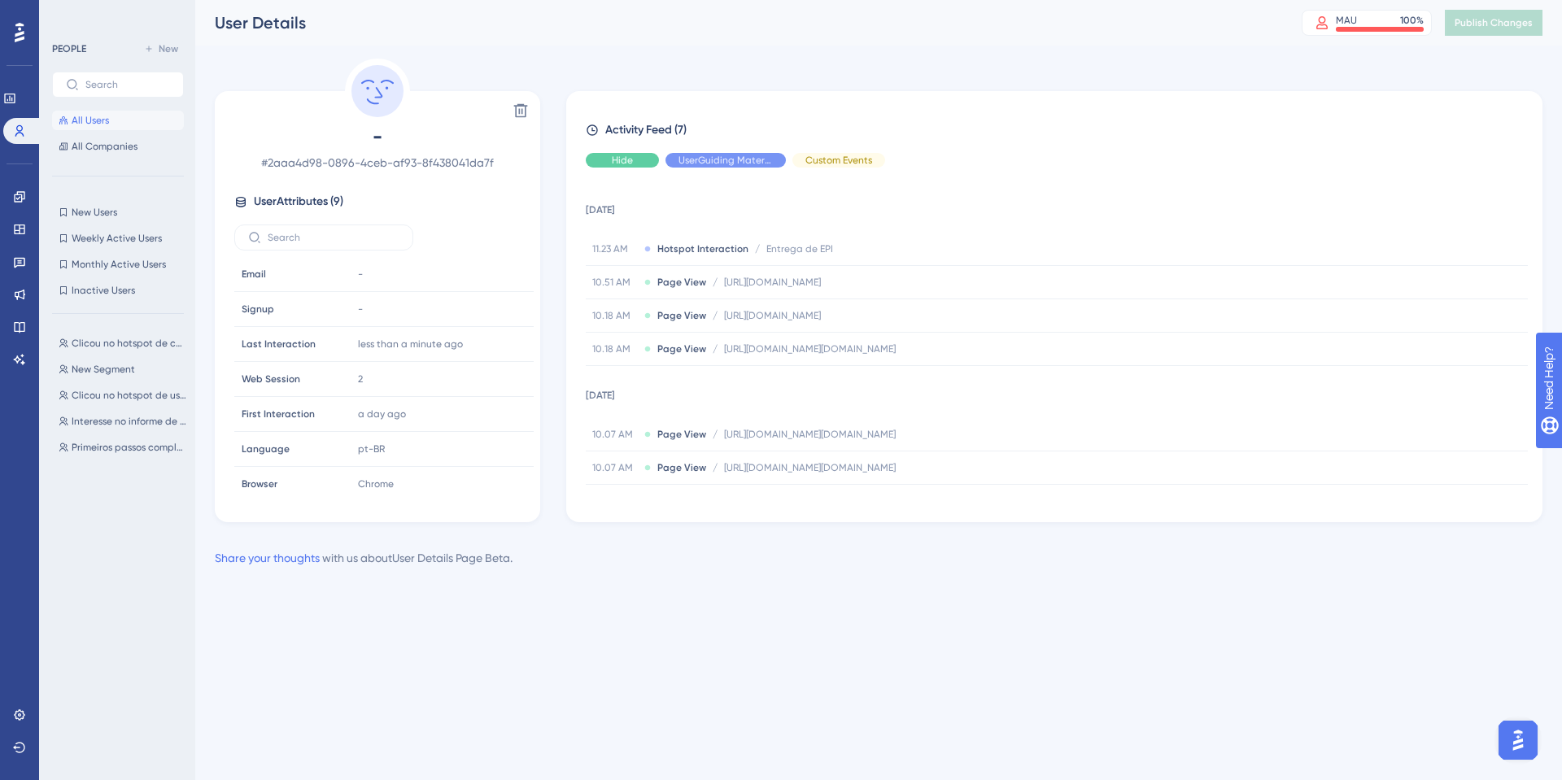
click at [621, 157] on span "Hide" at bounding box center [622, 160] width 21 height 13
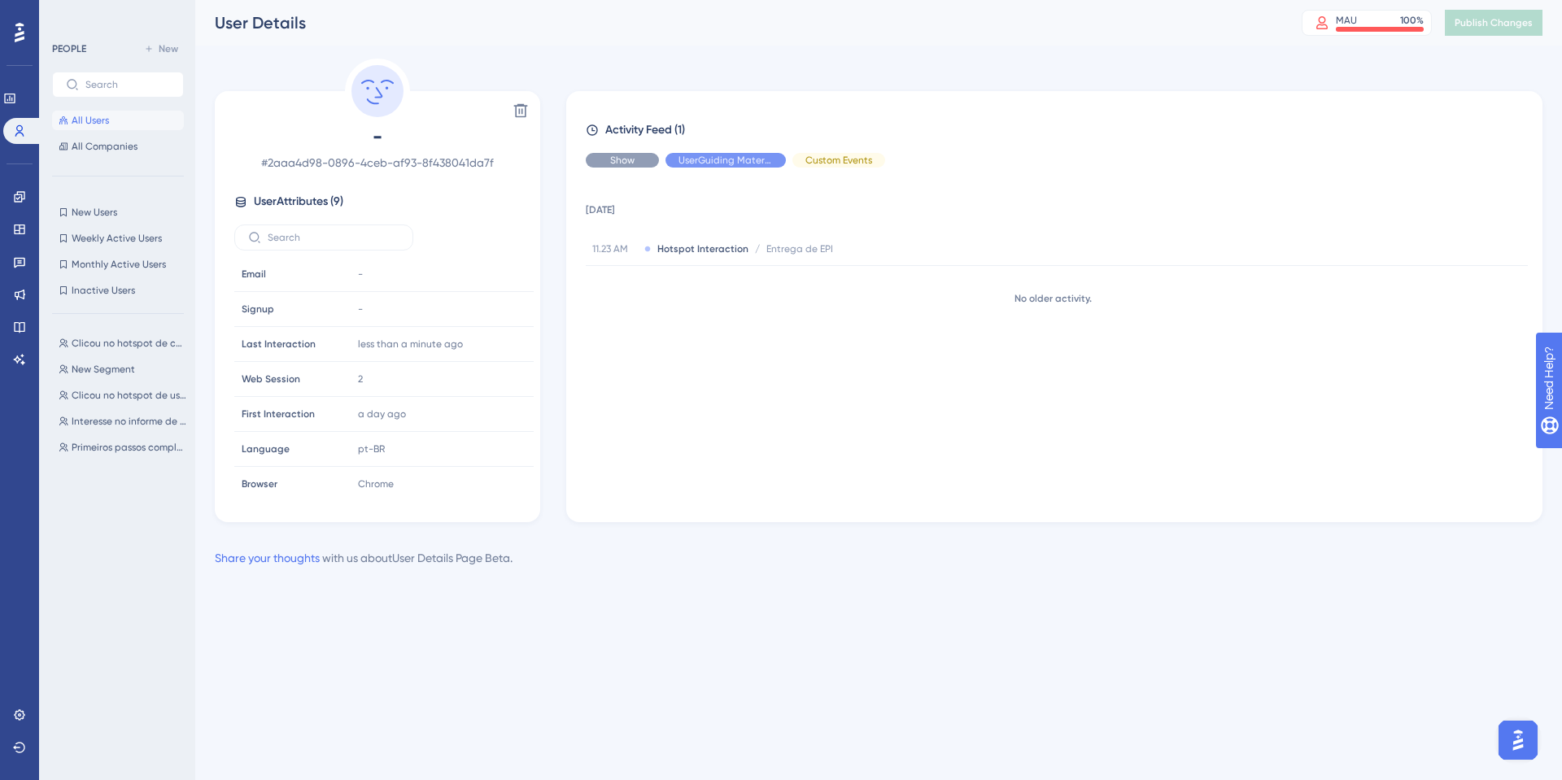
click at [629, 158] on span "Show" at bounding box center [622, 160] width 24 height 13
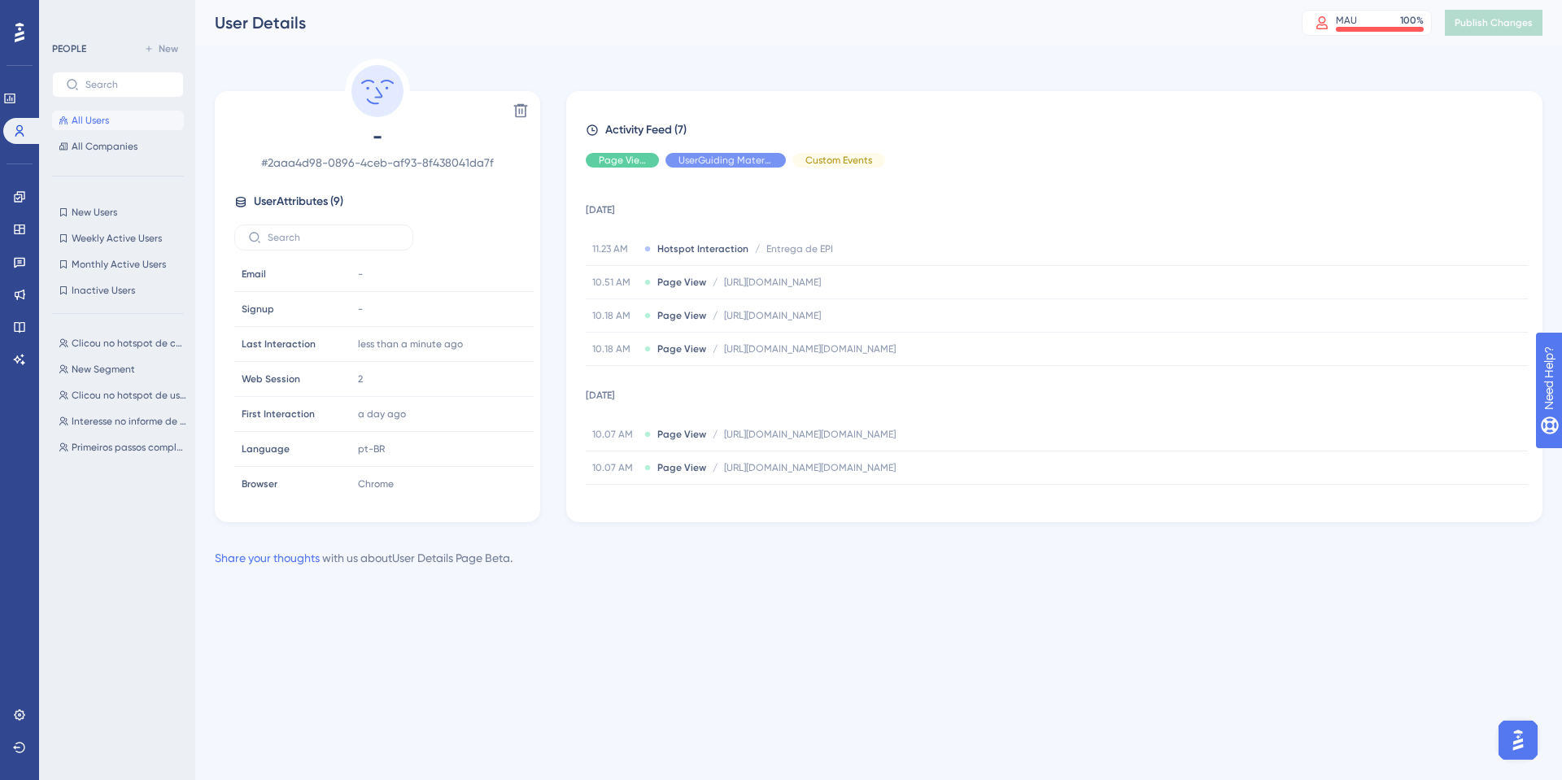
click at [85, 122] on span "All Users" at bounding box center [90, 120] width 37 height 13
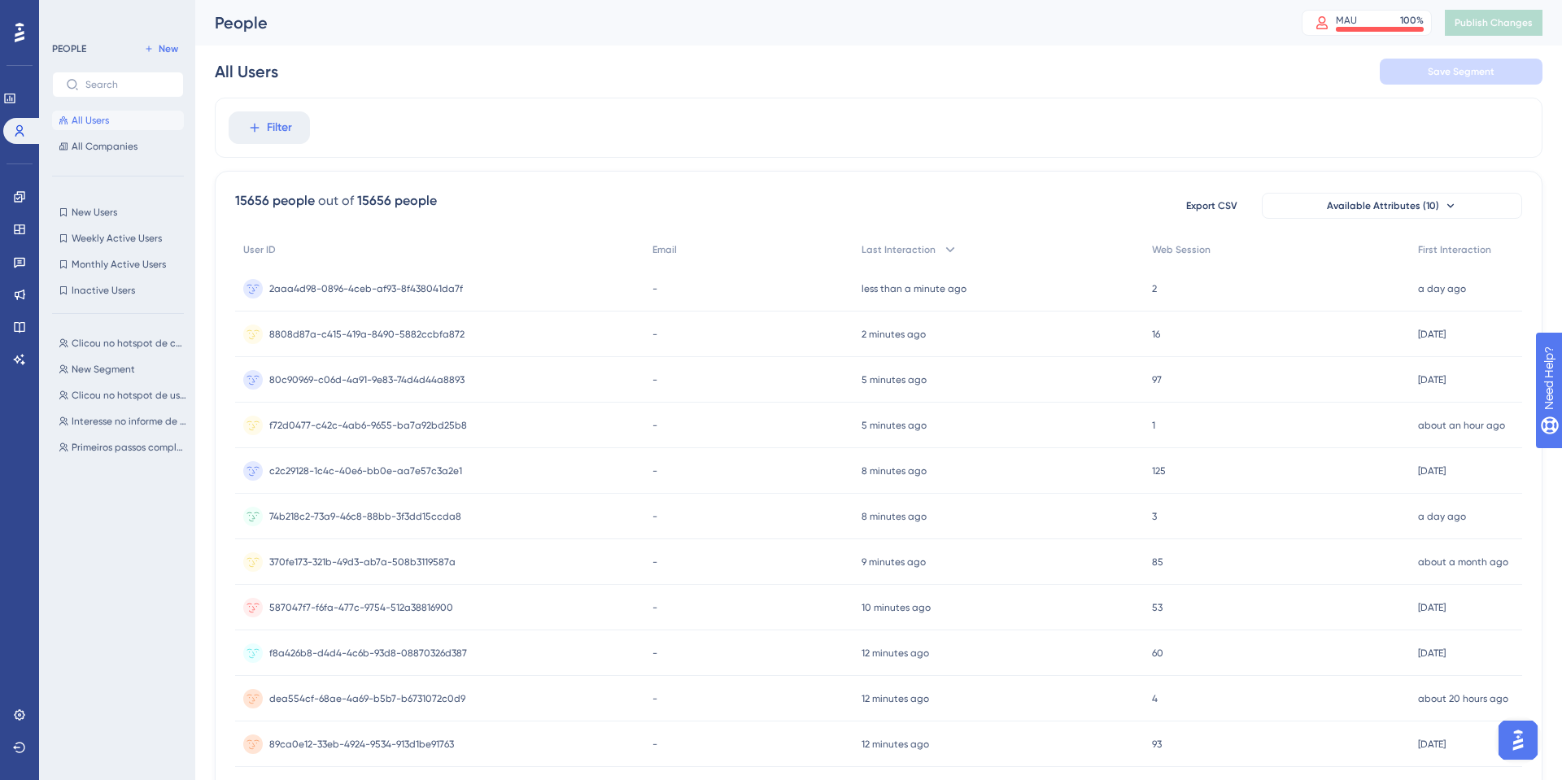
click at [20, 46] on div "Performance Users" at bounding box center [19, 95] width 33 height 98
click at [20, 37] on icon at bounding box center [20, 32] width 10 height 21
